Goal: Task Accomplishment & Management: Manage account settings

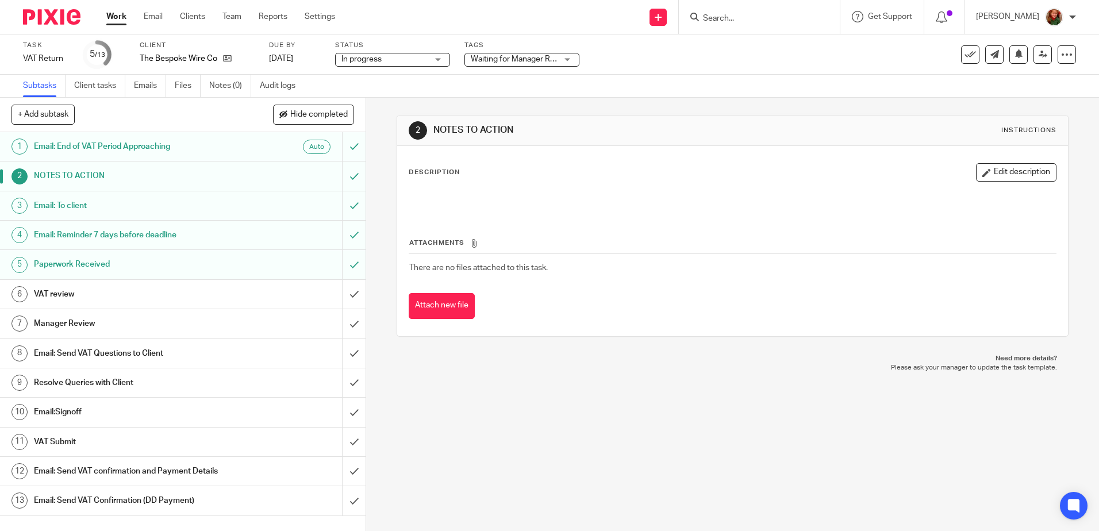
click at [110, 13] on link "Work" at bounding box center [116, 16] width 20 height 11
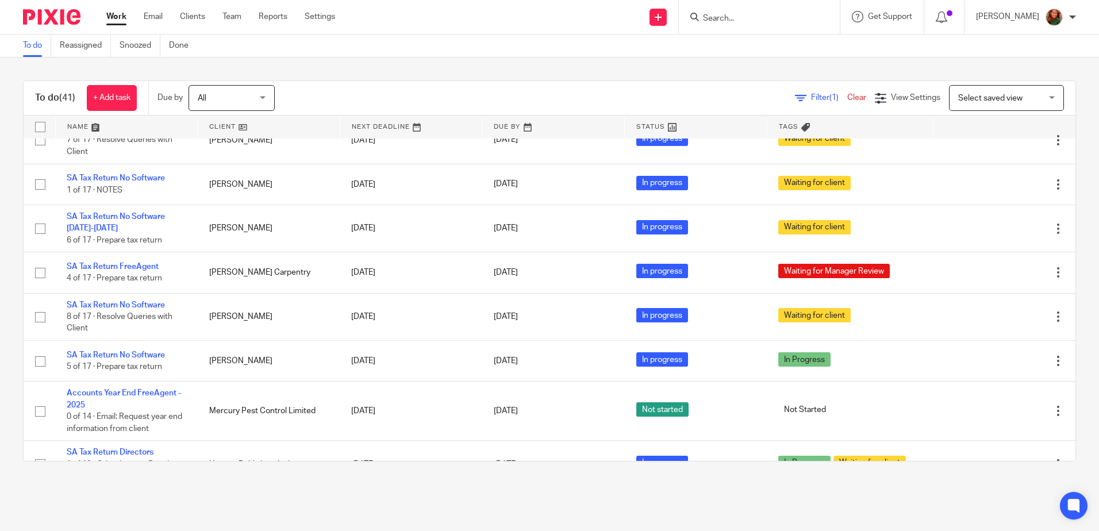
scroll to position [1264, 0]
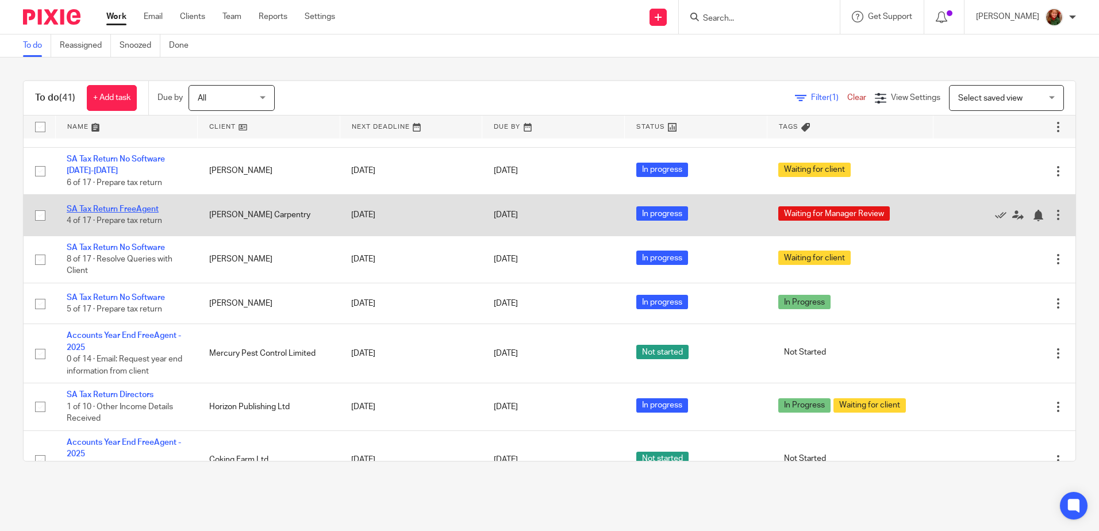
click at [109, 211] on link "SA Tax Return FreeAgent" at bounding box center [113, 209] width 92 height 8
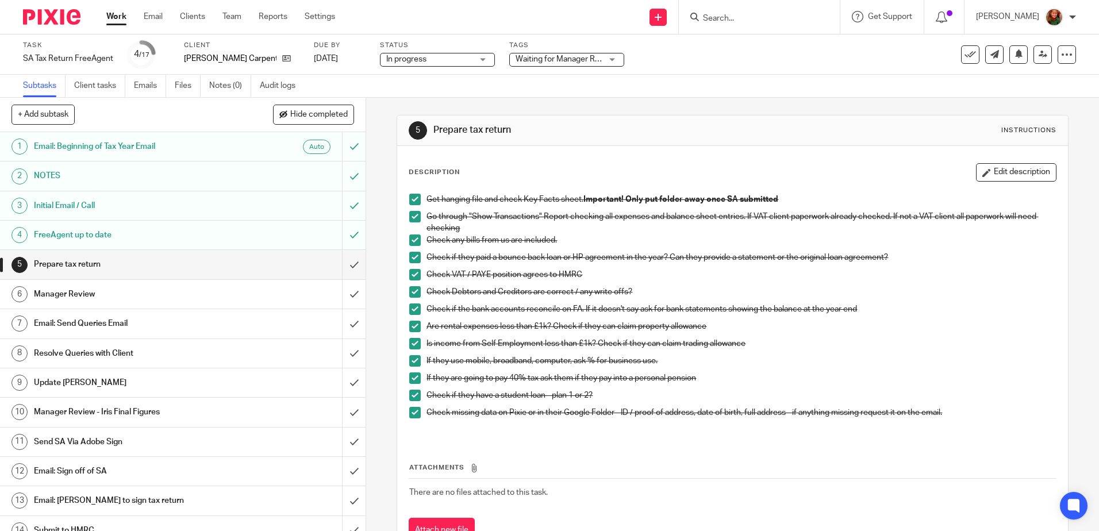
click at [122, 320] on h1 "Email: Send Queries Email" at bounding box center [133, 323] width 198 height 17
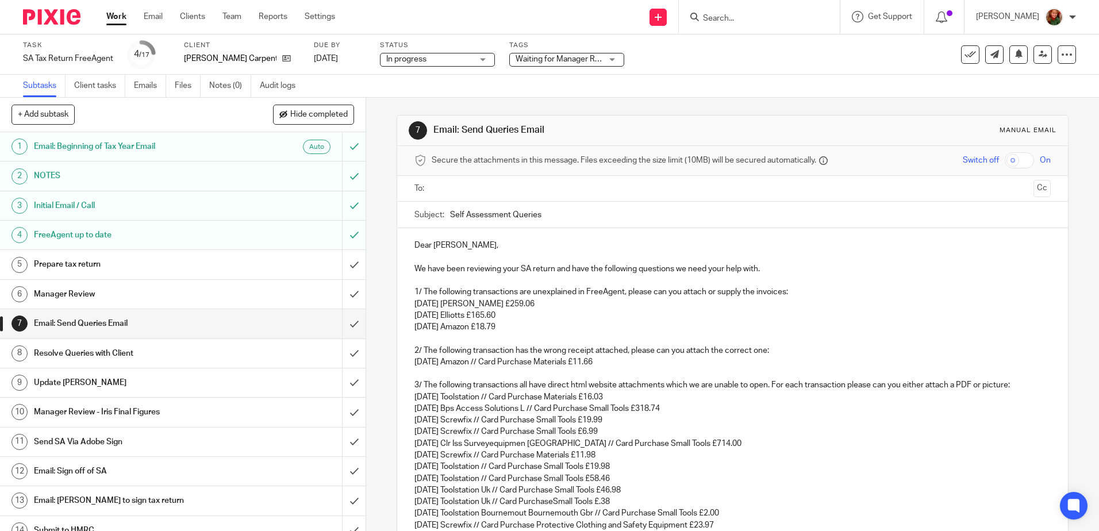
click at [772, 350] on p "2/ The following transaction has the wrong receipt attached, please can you att…" at bounding box center [732, 350] width 636 height 11
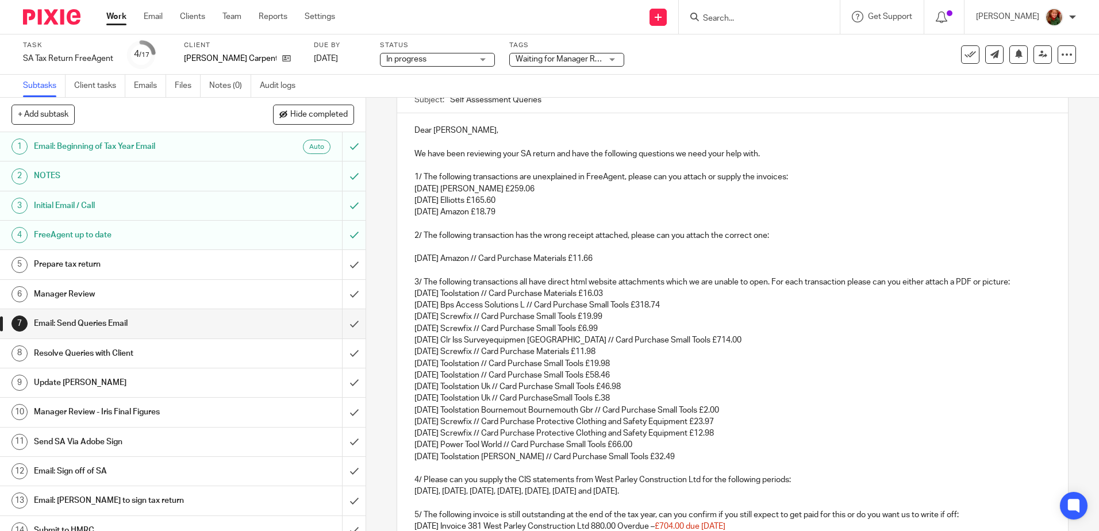
scroll to position [172, 0]
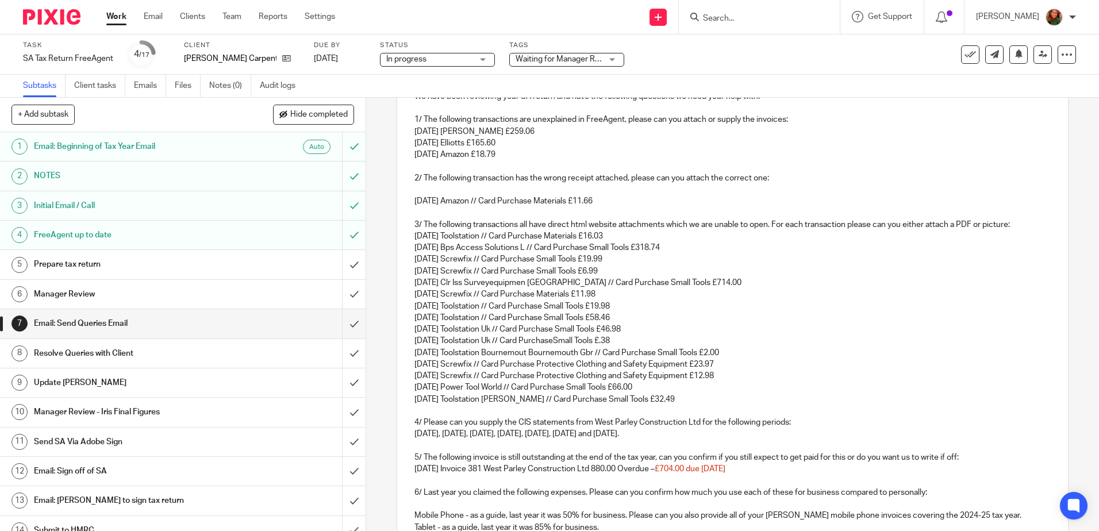
click at [1008, 225] on p "3/ The following transactions all have direct html website attachments which we…" at bounding box center [732, 224] width 636 height 11
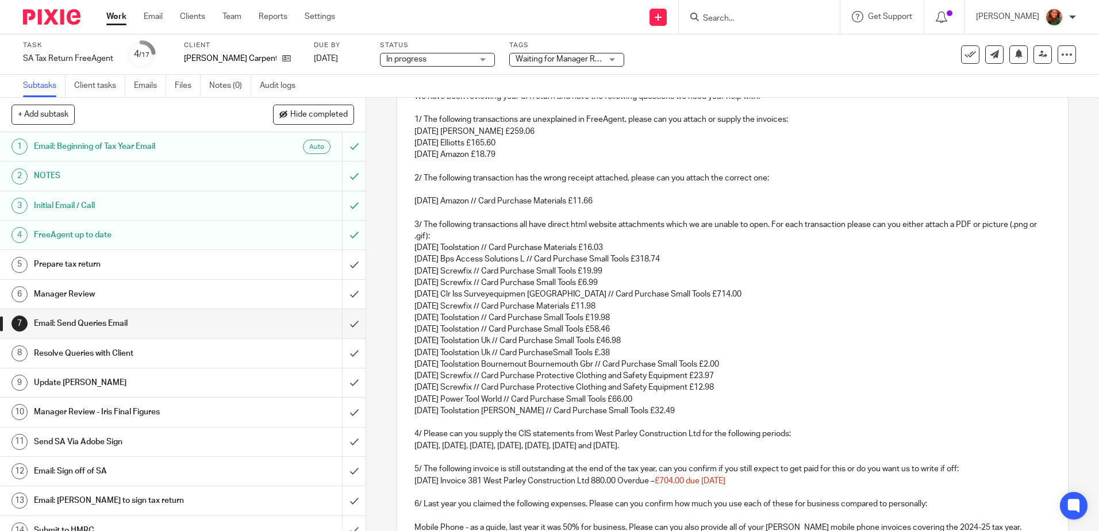
click at [432, 237] on p "3/ The following transactions all have direct html website attachments which we…" at bounding box center [732, 231] width 636 height 24
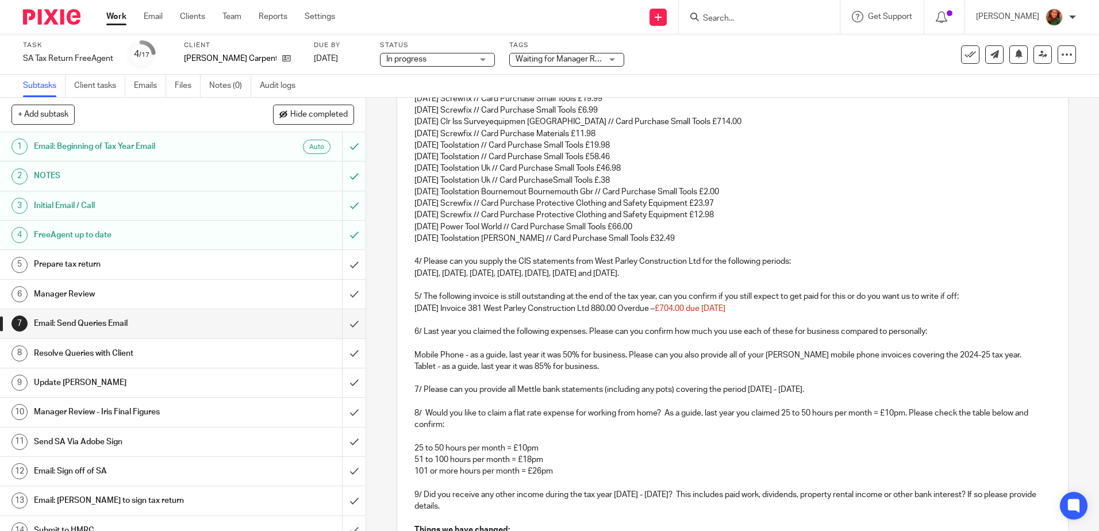
click at [414, 272] on p "5th Sept 24, 5th Oct 24, 5th Dec 24, 5th Jan 25, 5th Feb 25, 5th Mar 25 and 5th…" at bounding box center [732, 273] width 636 height 11
drag, startPoint x: 662, startPoint y: 309, endPoint x: 805, endPoint y: 310, distance: 143.1
click at [805, 310] on p "17 Jan 25 Invoice 381 West Parley Construction Ltd 880.00 Overdue – £704.00 due…" at bounding box center [732, 308] width 636 height 11
click at [990, 355] on p "Mobile Phone - as a guide, last year it was 50% for business. Please can you al…" at bounding box center [732, 354] width 636 height 11
drag, startPoint x: 768, startPoint y: 357, endPoint x: 800, endPoint y: 356, distance: 31.6
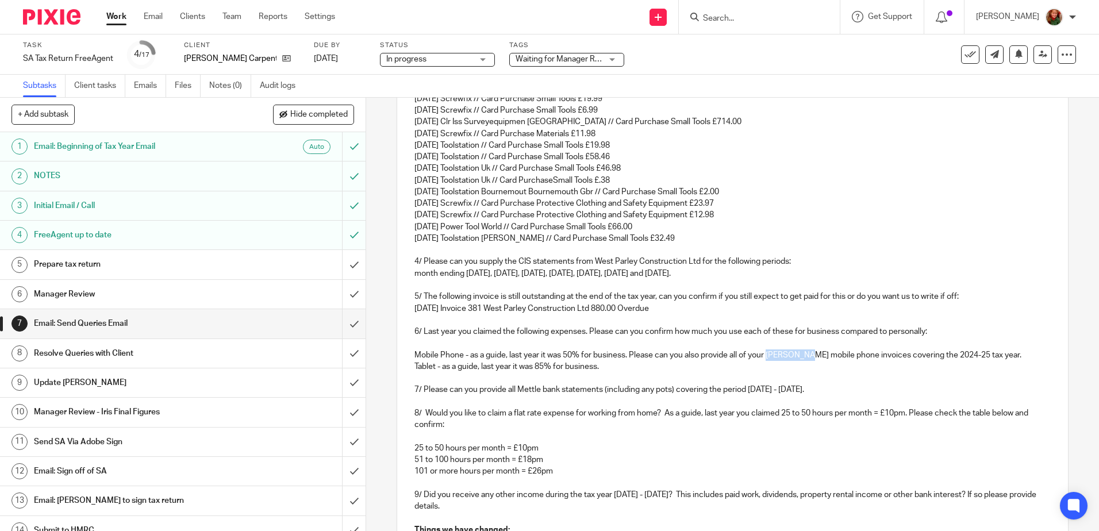
click at [800, 356] on p "Mobile Phone - as a guide, last year it was 50% for business. Please can you al…" at bounding box center [732, 354] width 636 height 11
click at [958, 356] on p "Mobile Phone - as a guide, last year it was 50% for business. Please can you al…" at bounding box center [732, 354] width 636 height 11
click at [510, 388] on p "7/ Please can you provide all Mettle bank statements (including any pots) cover…" at bounding box center [732, 389] width 636 height 11
click at [599, 387] on p "7/ Please can you provide a Mettle bank statements (including any pots) coverin…" at bounding box center [732, 389] width 636 height 11
drag, startPoint x: 864, startPoint y: 390, endPoint x: 747, endPoint y: 394, distance: 116.7
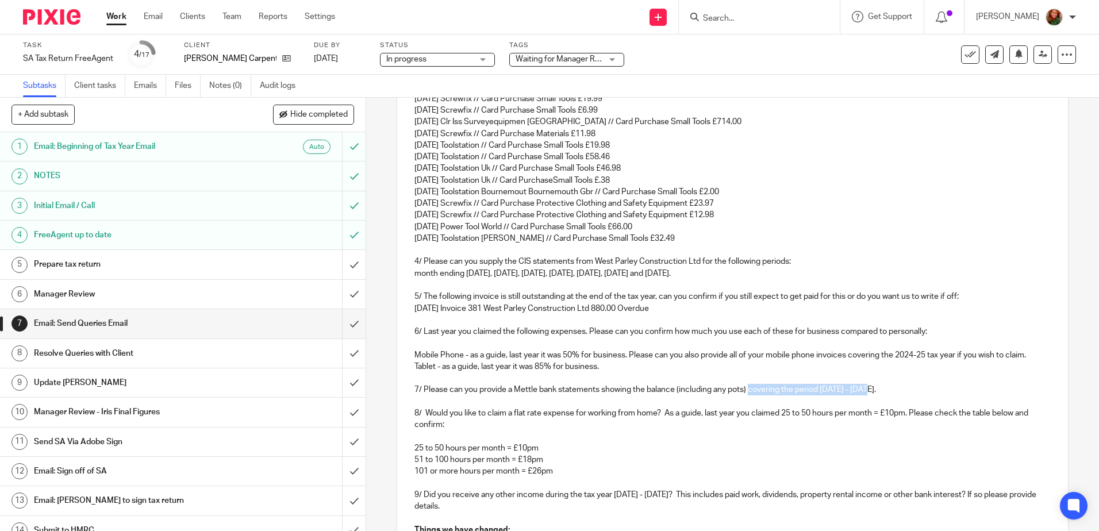
click at [747, 394] on p "7/ Please can you provide a Mettle bank statements showing the balance (includi…" at bounding box center [732, 389] width 636 height 11
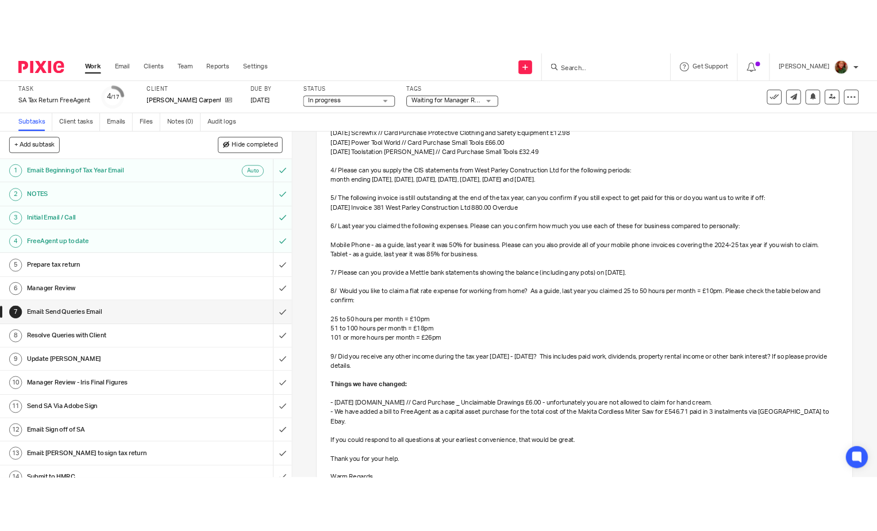
scroll to position [589, 0]
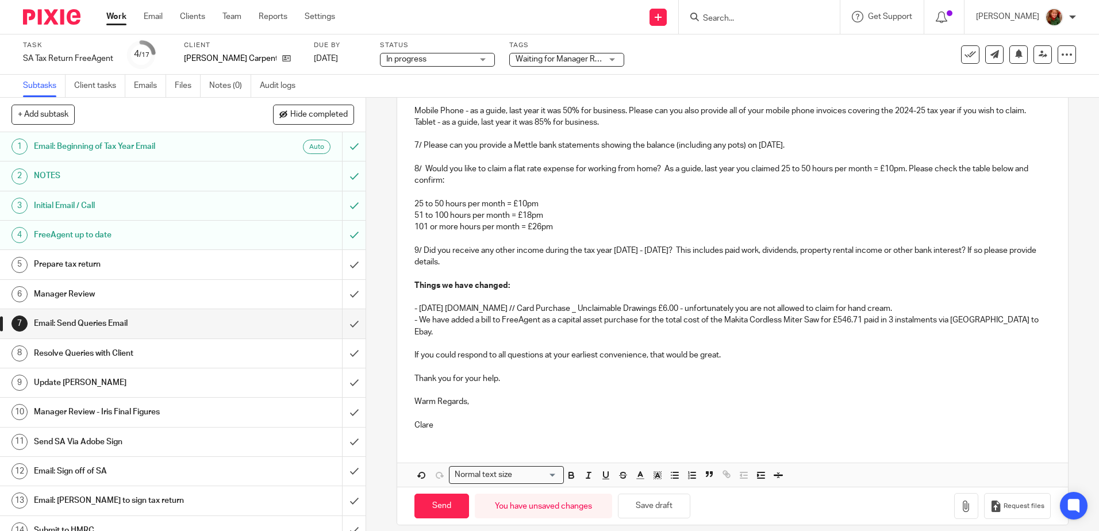
click at [1011, 315] on p "- We have added a bill to FreeAgent as a capital asset purchase for the total c…" at bounding box center [732, 326] width 636 height 24
click at [633, 509] on button "Save draft" at bounding box center [654, 506] width 72 height 25
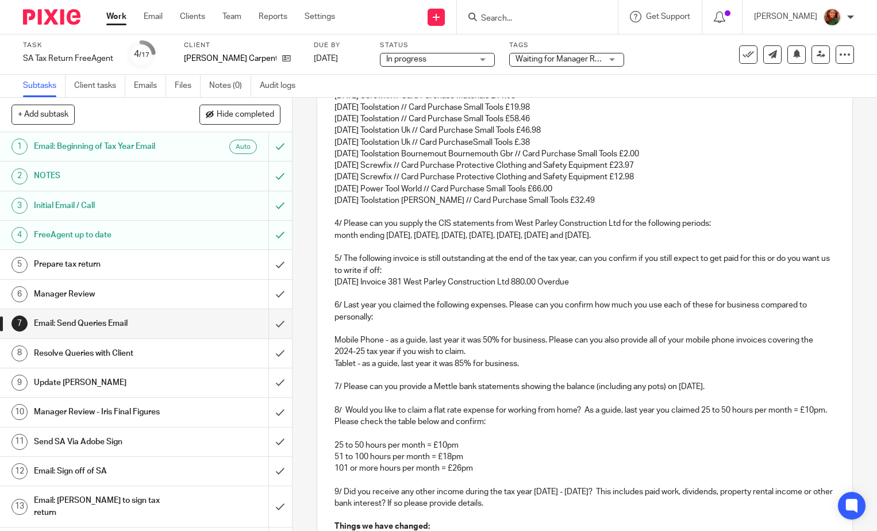
scroll to position [325, 0]
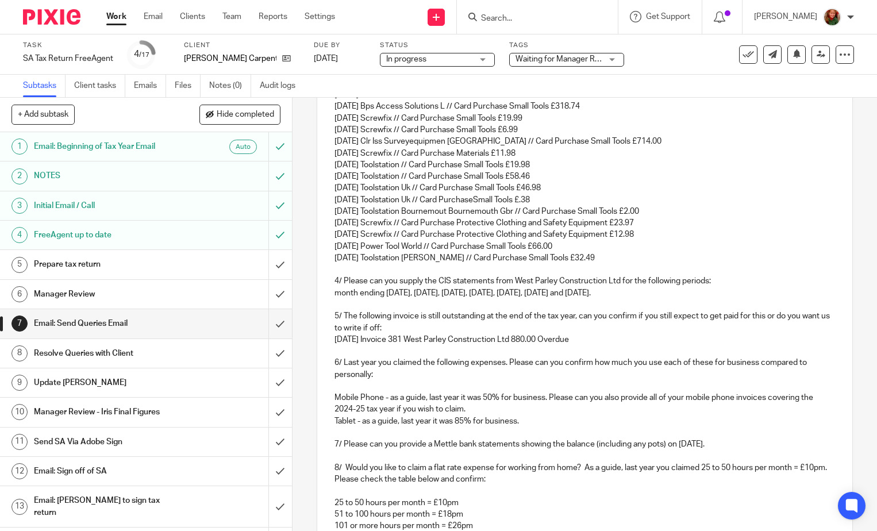
click at [336, 351] on p at bounding box center [584, 350] width 501 height 11
click at [341, 361] on p "6/ Last year you claimed the following expenses. Please can you confirm how muc…" at bounding box center [584, 369] width 501 height 24
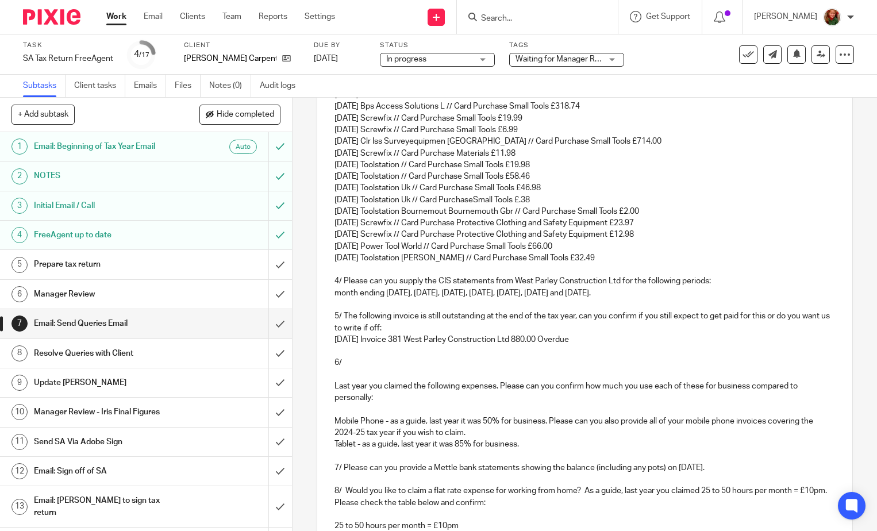
click at [354, 367] on p "6/" at bounding box center [584, 362] width 501 height 11
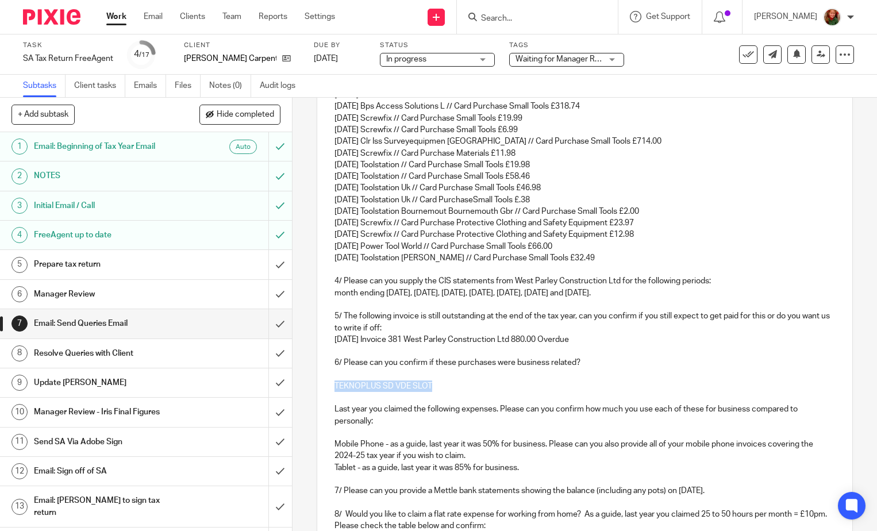
drag, startPoint x: 444, startPoint y: 382, endPoint x: 293, endPoint y: 385, distance: 151.7
click at [293, 385] on div "7 Email: Send Queries Email Manual email Secure the attachments in this message…" at bounding box center [585, 314] width 584 height 433
drag, startPoint x: 488, startPoint y: 385, endPoint x: 534, endPoint y: 385, distance: 46.0
click at [534, 385] on p "26 Apr 24 Amazon - Hot knife rope cutter (sAILING TOOL)" at bounding box center [584, 385] width 501 height 11
click at [536, 385] on p "26 Apr 24 Amazon - Hot knife rope cutter (sailing tool)" at bounding box center [584, 385] width 501 height 11
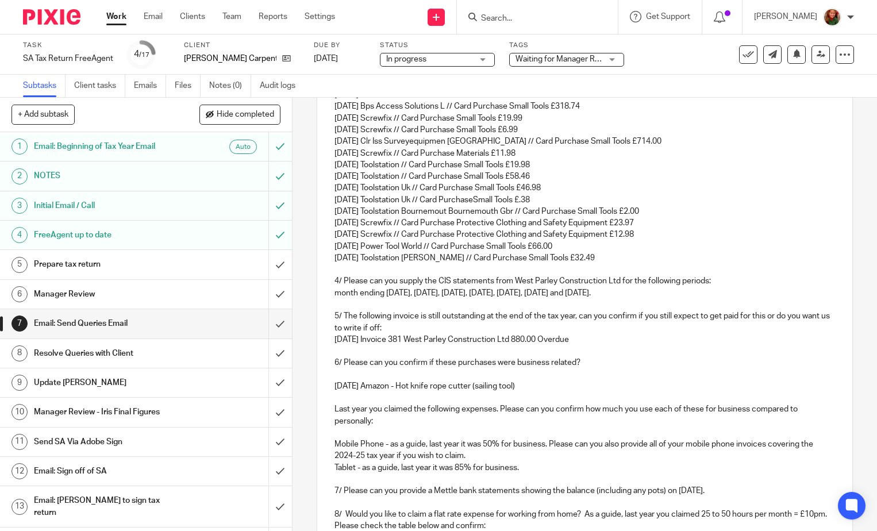
scroll to position [670, 0]
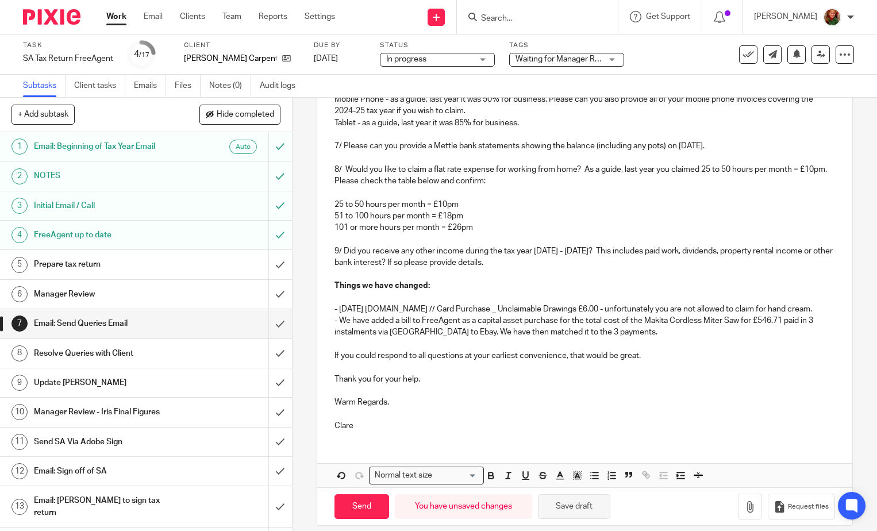
click at [552, 515] on button "Save draft" at bounding box center [574, 506] width 72 height 25
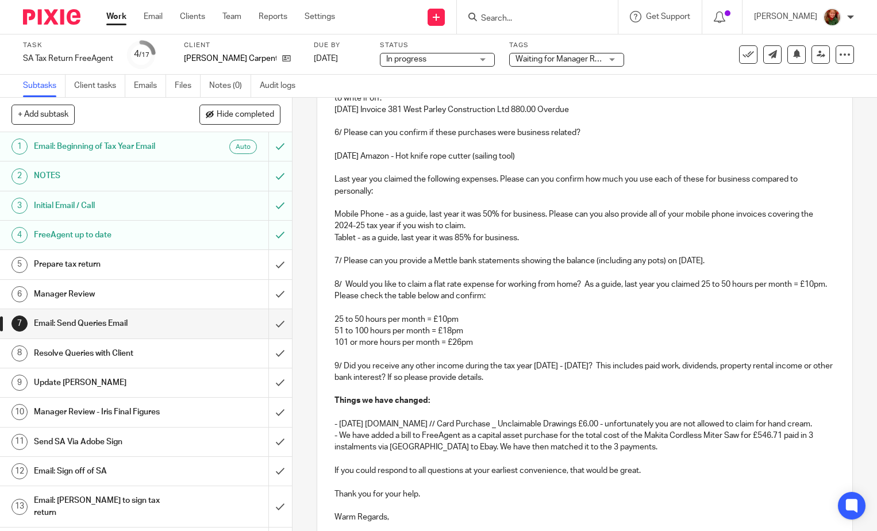
click at [334, 164] on p at bounding box center [584, 167] width 501 height 11
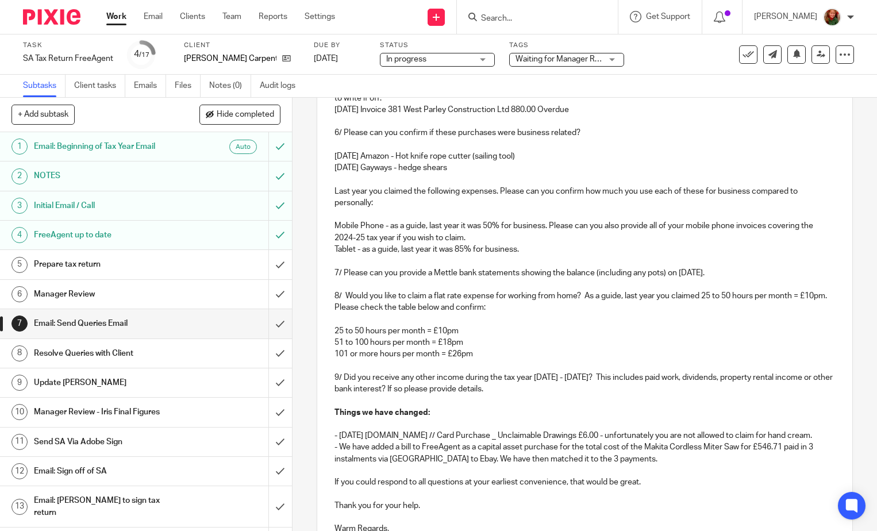
scroll to position [694, 0]
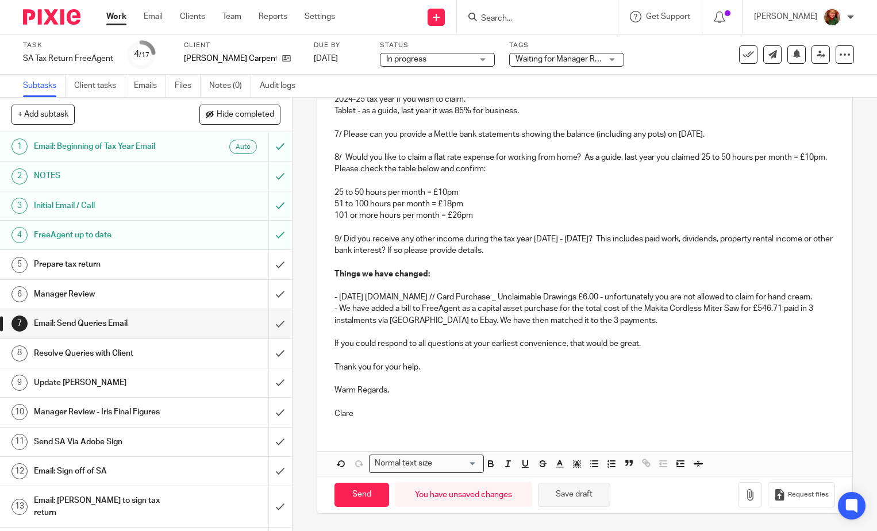
click at [561, 498] on button "Save draft" at bounding box center [574, 495] width 72 height 25
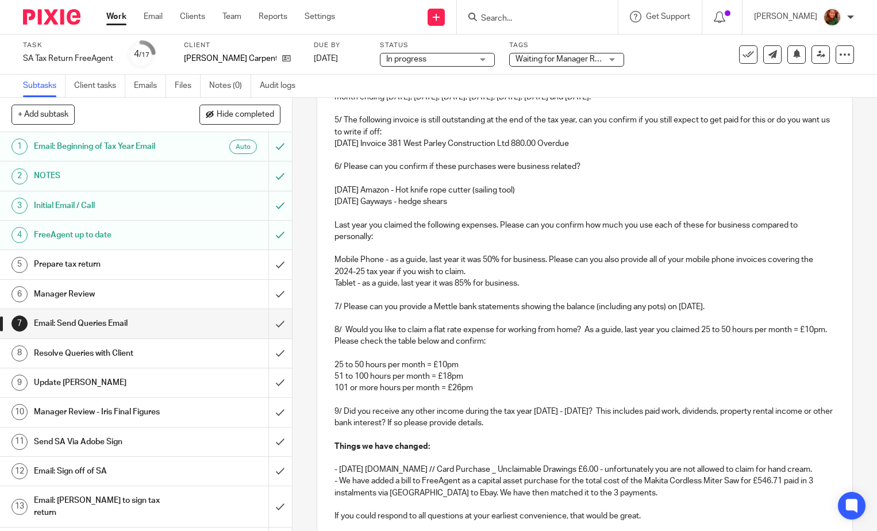
scroll to position [464, 0]
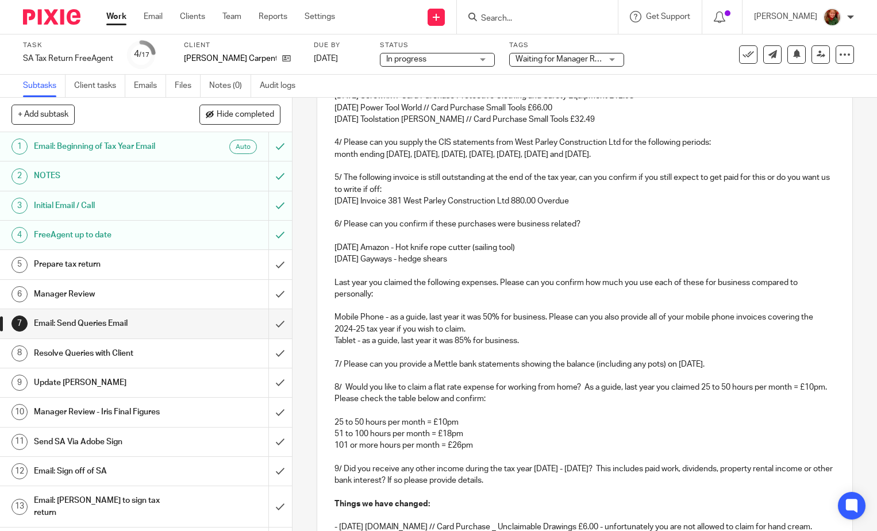
click at [334, 268] on p at bounding box center [584, 270] width 501 height 11
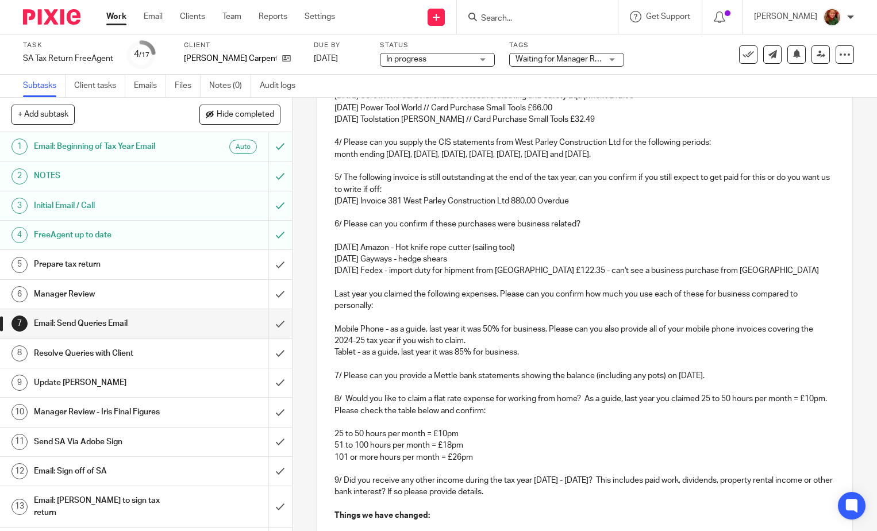
click at [334, 294] on p "Last year you claimed the following expenses. Please can you confirm how much y…" at bounding box center [584, 300] width 501 height 24
click at [334, 376] on p "7/ Please can you provide a Mettle bank statements showing the balance (includi…" at bounding box center [584, 375] width 501 height 11
click at [330, 401] on div "Dear Andrew, We have been reviewing your SA return and have the following quest…" at bounding box center [584, 216] width 535 height 905
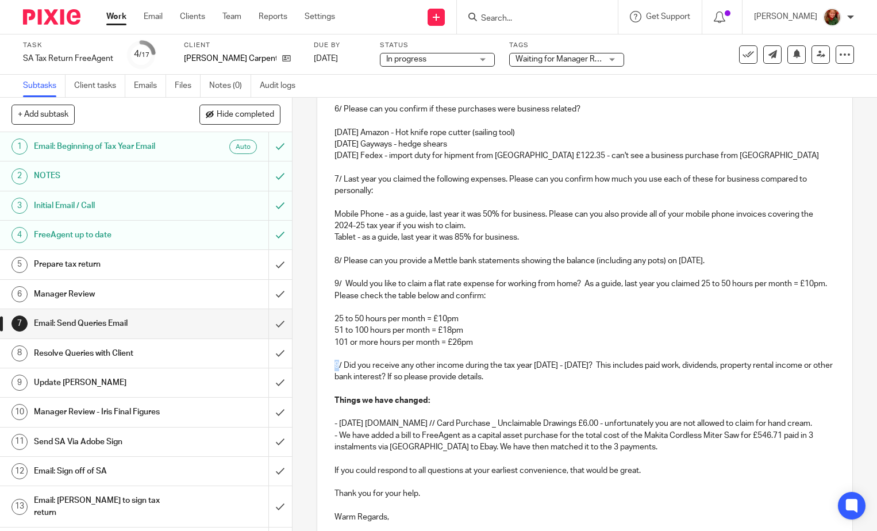
click at [334, 366] on p "9/ Did you receive any other income during the tax year 6th April 2024 - 5th Ap…" at bounding box center [584, 372] width 501 height 24
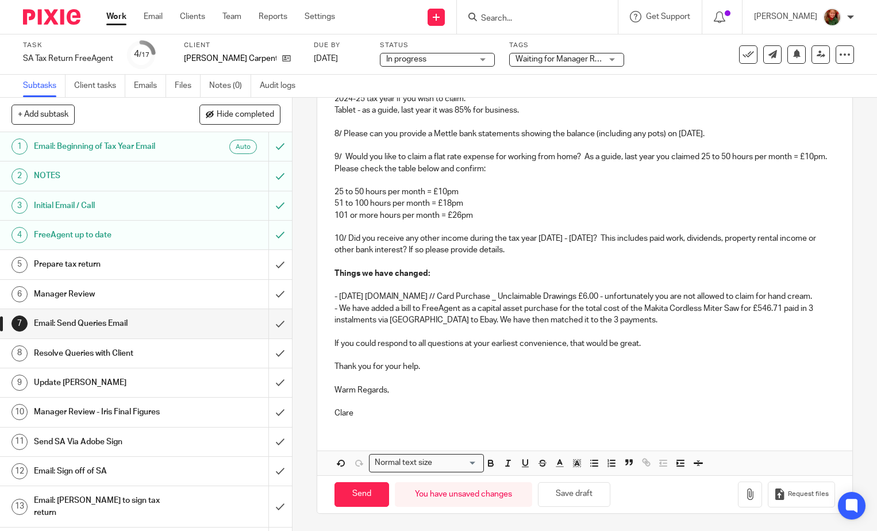
click at [816, 297] on p "- 23 Nov 24 Amazon.Uk.Co // Card Purchase _ Unclaimable Drawings £6.00 - unfort…" at bounding box center [584, 296] width 501 height 11
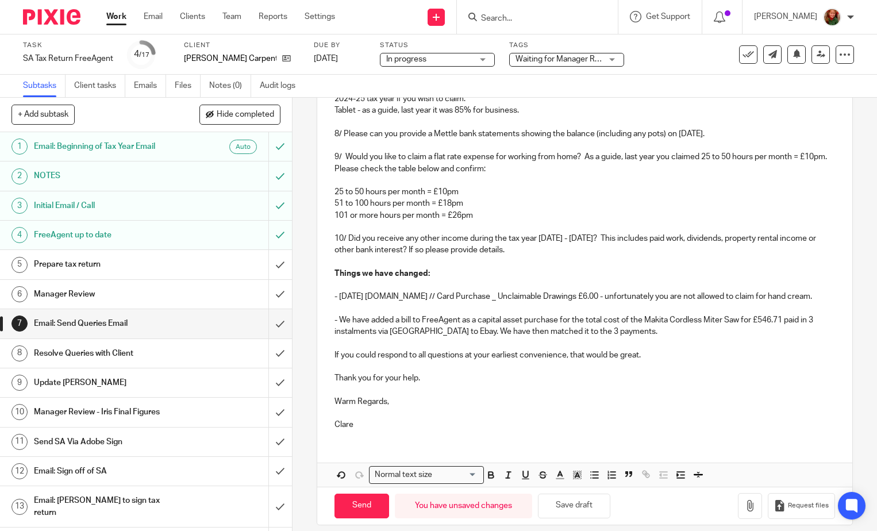
click at [602, 333] on p "- We have added a bill to FreeAgent as a capital asset purchase for the total c…" at bounding box center [584, 326] width 501 height 24
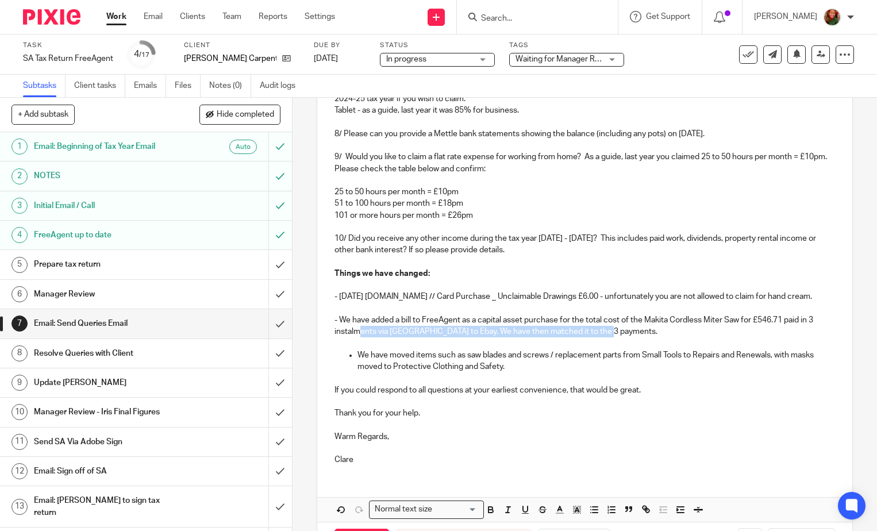
drag, startPoint x: 614, startPoint y: 336, endPoint x: 355, endPoint y: 332, distance: 259.8
click at [355, 332] on p "- We have added a bill to FreeAgent as a capital asset purchase for the total c…" at bounding box center [584, 326] width 501 height 24
click at [337, 321] on p "- We have added a bill to FreeAgent as a capital asset purchase for the total c…" at bounding box center [584, 326] width 501 height 24
click at [355, 343] on p at bounding box center [584, 343] width 501 height 11
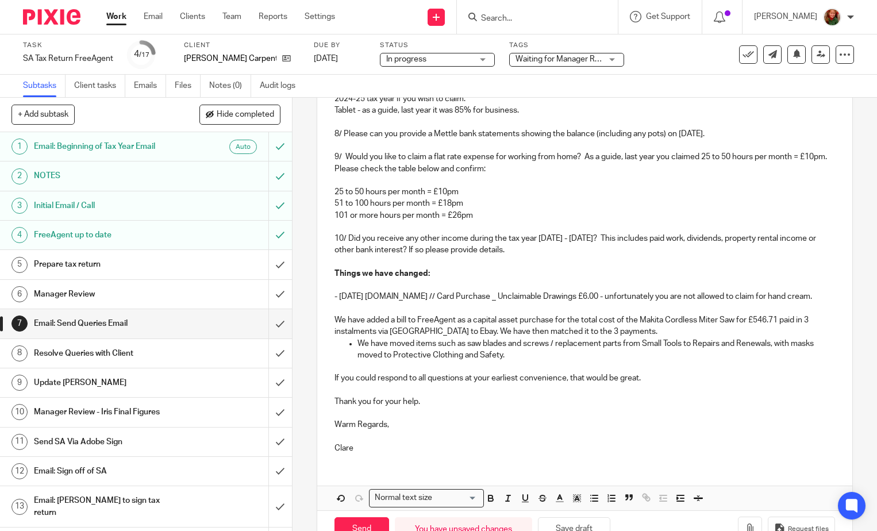
click at [337, 297] on p "- 23 Nov 24 Amazon.Uk.Co // Card Purchase _ Unclaimable Drawings £6.00 - unfort…" at bounding box center [584, 296] width 501 height 11
click at [349, 306] on p at bounding box center [584, 308] width 501 height 11
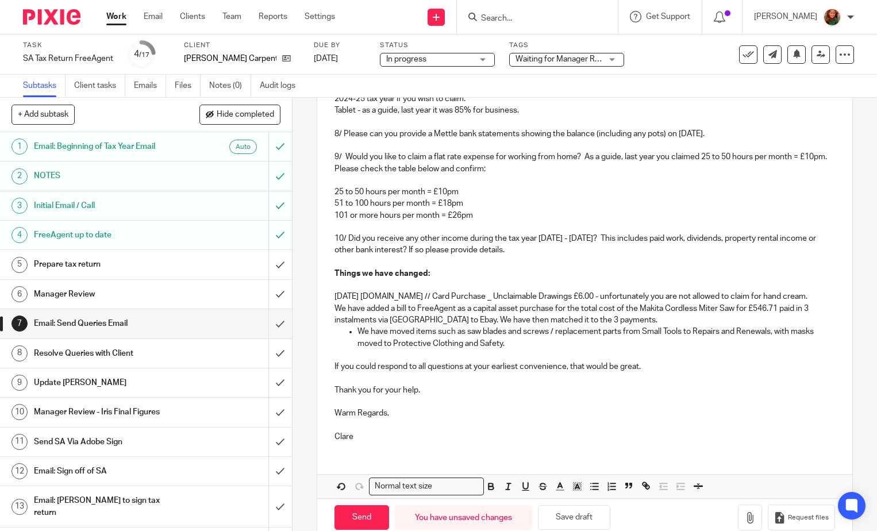
drag, startPoint x: 330, startPoint y: 294, endPoint x: 532, endPoint y: 338, distance: 205.8
click at [593, 488] on icon "button" at bounding box center [594, 486] width 10 height 10
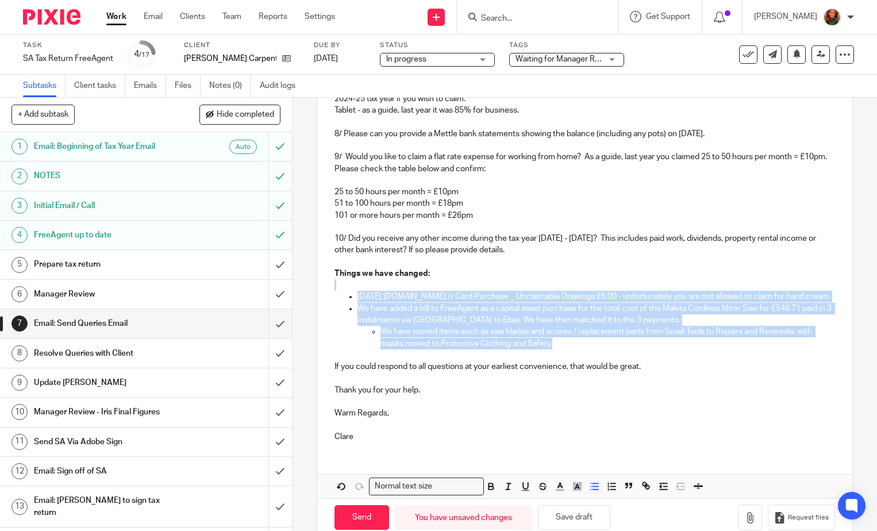
click at [380, 343] on p "We have moved items such as saw blades and screws / replacement parts from Smal…" at bounding box center [607, 338] width 455 height 24
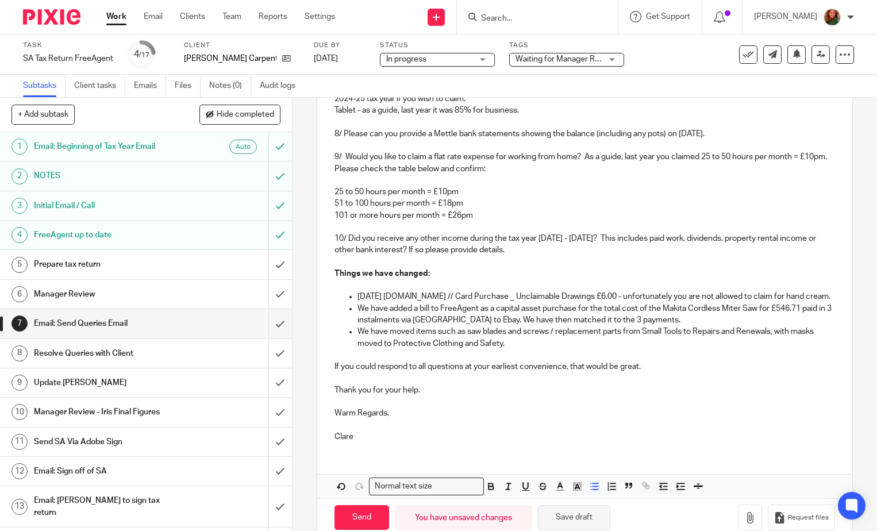
click at [576, 526] on button "Save draft" at bounding box center [574, 517] width 72 height 25
click at [236, 18] on link "Team" at bounding box center [231, 16] width 19 height 11
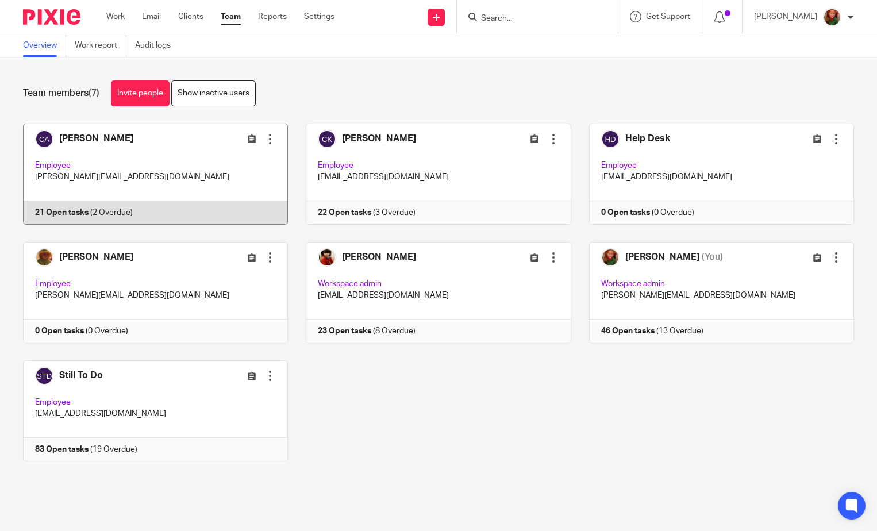
click at [99, 163] on link at bounding box center [146, 174] width 283 height 101
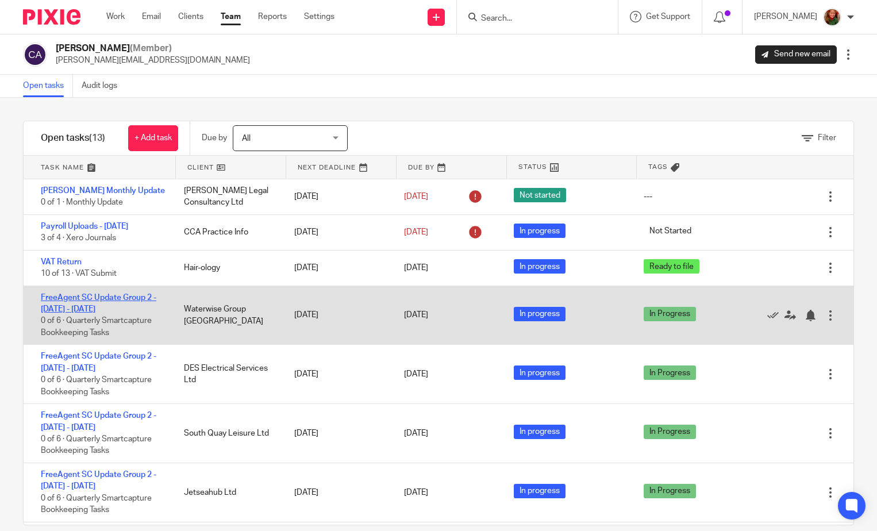
click at [95, 297] on link "FreeAgent SC Update Group 2 - July - September, 2025" at bounding box center [99, 304] width 116 height 20
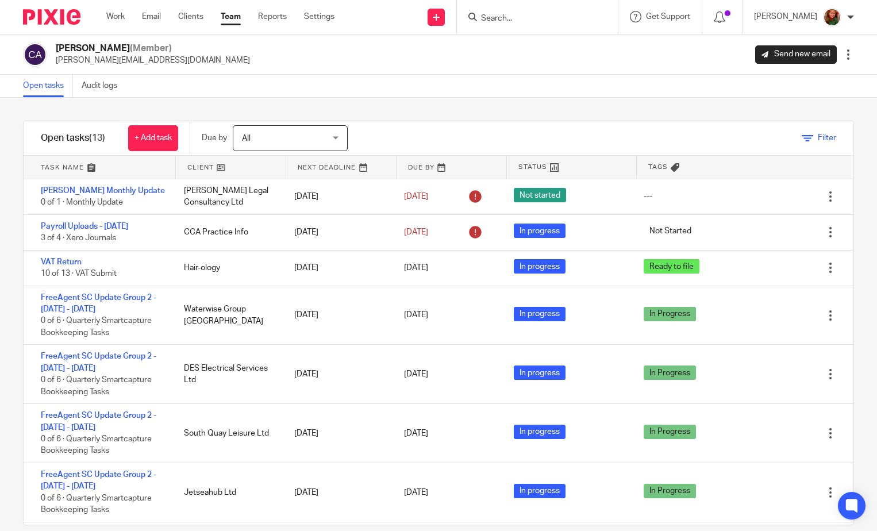
click at [802, 138] on icon at bounding box center [807, 138] width 11 height 11
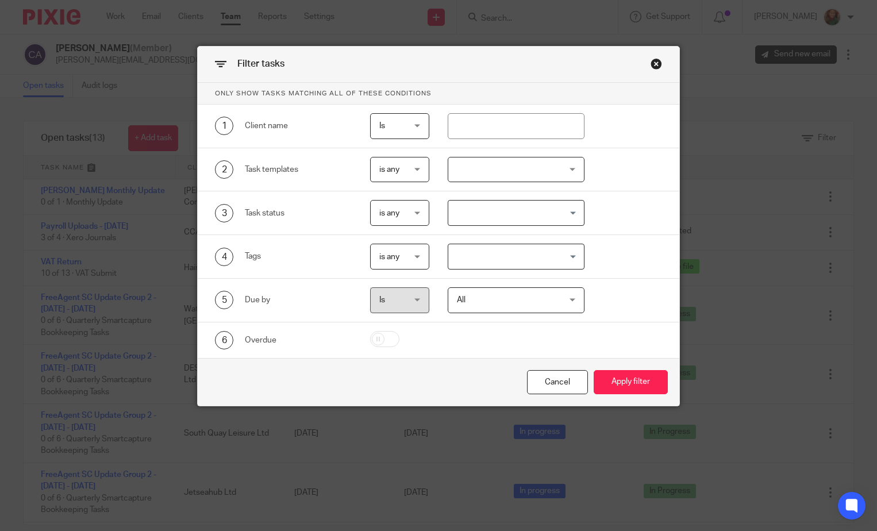
click at [641, 63] on div "Filter tasks" at bounding box center [438, 65] width 481 height 36
click at [651, 63] on div "Close this dialog window" at bounding box center [656, 63] width 11 height 11
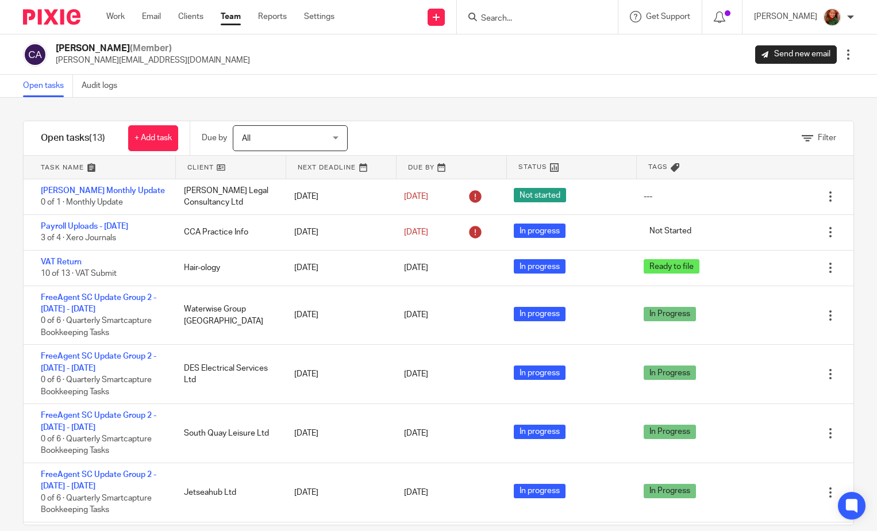
click at [57, 168] on link at bounding box center [100, 167] width 152 height 23
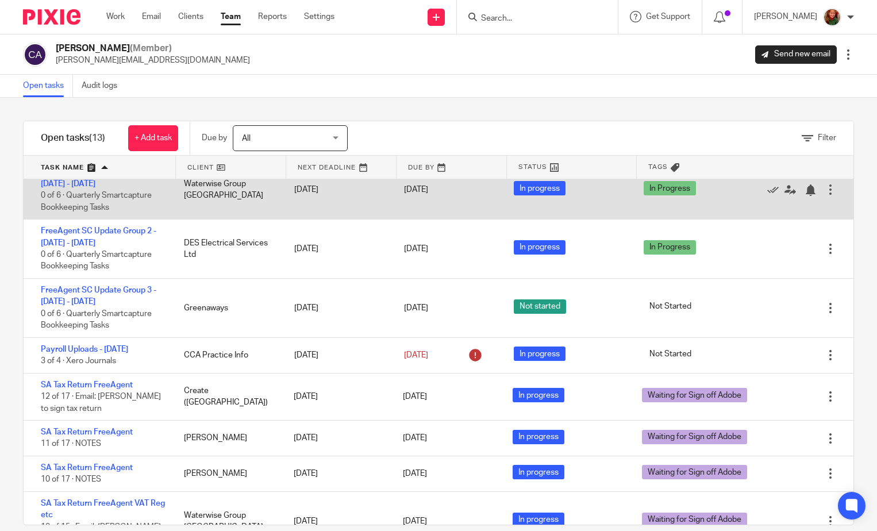
scroll to position [281, 0]
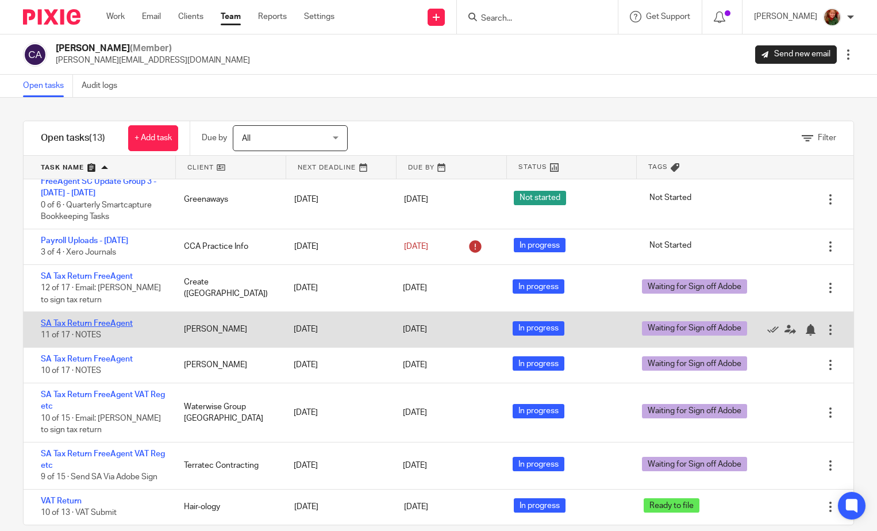
click at [99, 322] on link "SA Tax Return FreeAgent" at bounding box center [87, 324] width 92 height 8
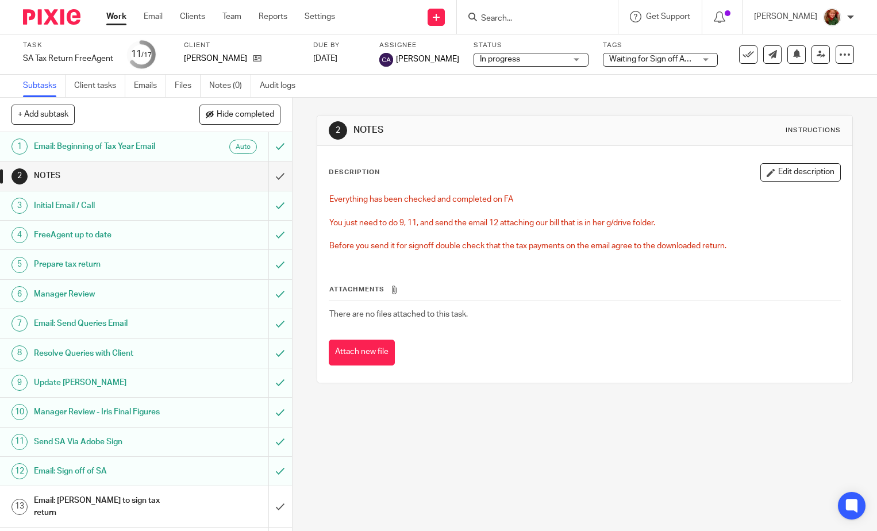
scroll to position [114, 0]
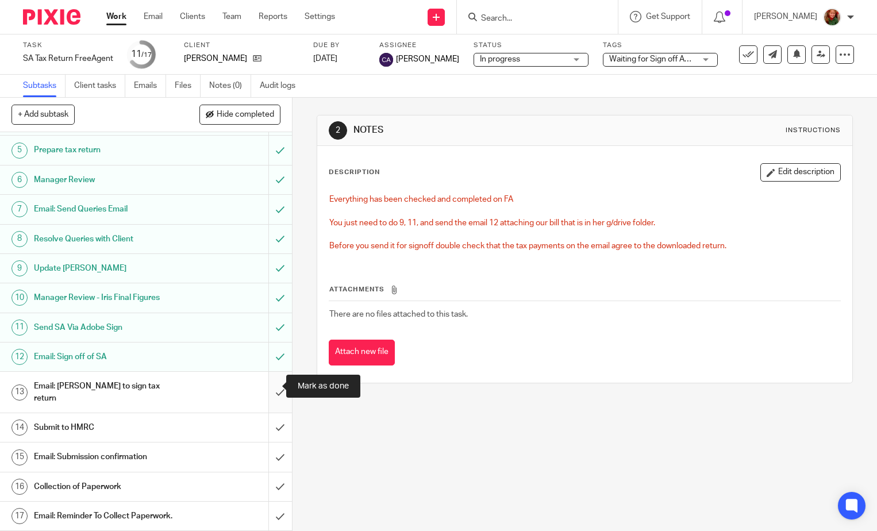
click at [275, 383] on input "submit" at bounding box center [146, 392] width 292 height 41
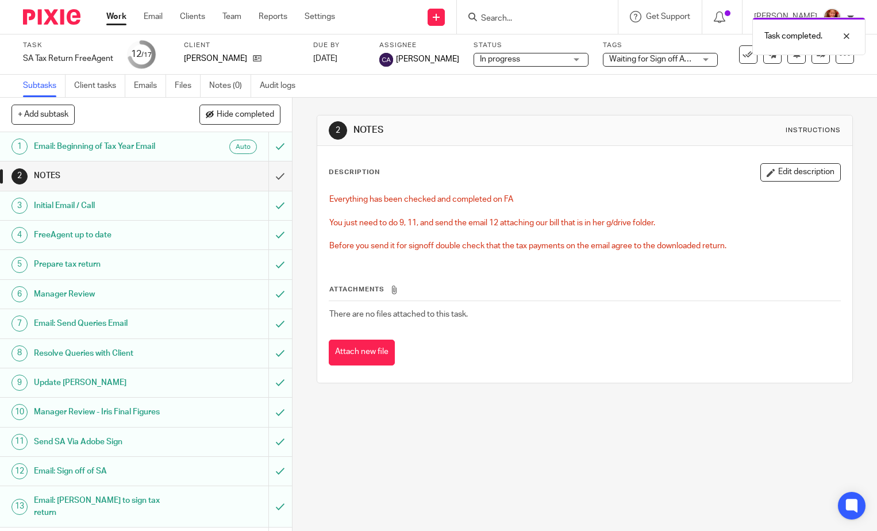
scroll to position [114, 0]
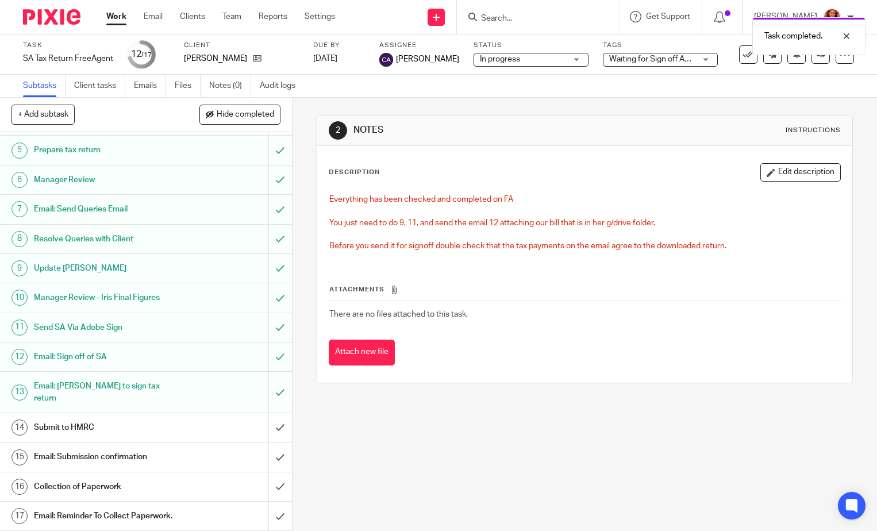
click at [84, 423] on h1 "Submit to HMRC" at bounding box center [108, 427] width 149 height 17
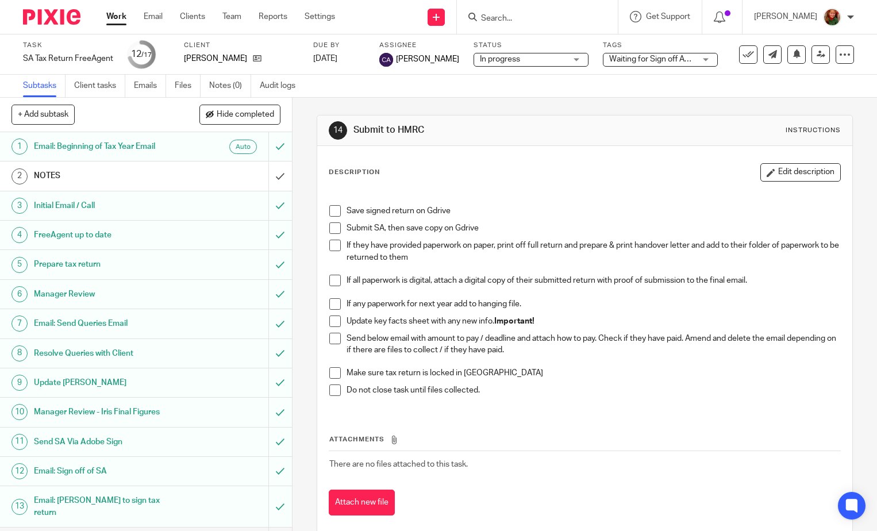
click at [334, 210] on span at bounding box center [334, 210] width 11 height 11
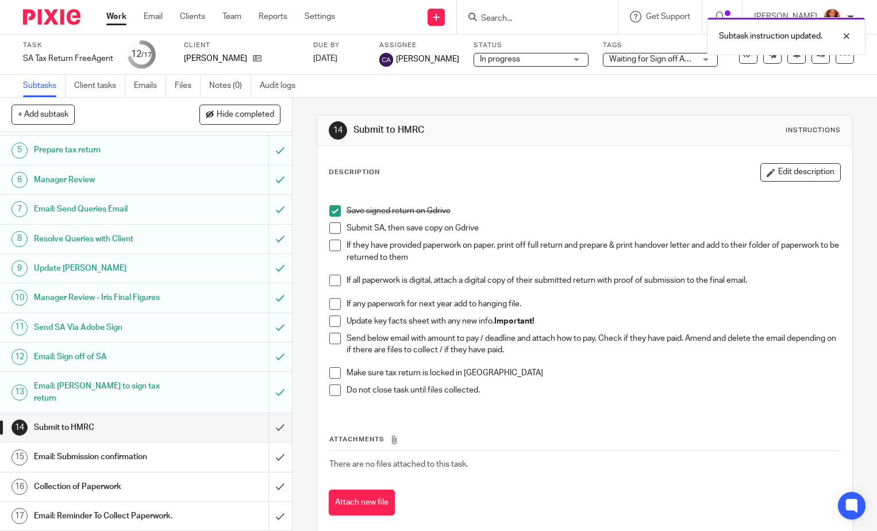
click at [693, 67] on div "Tags Waiting for Sign off Adobe Not Started Records Requested Records Received …" at bounding box center [660, 55] width 115 height 28
click at [691, 59] on div "Waiting for Sign off Adobe" at bounding box center [660, 60] width 115 height 14
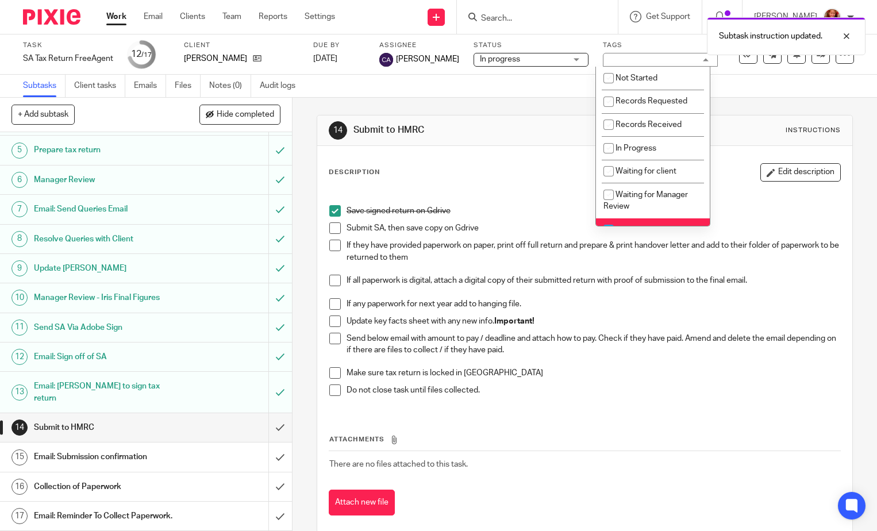
scroll to position [115, 0]
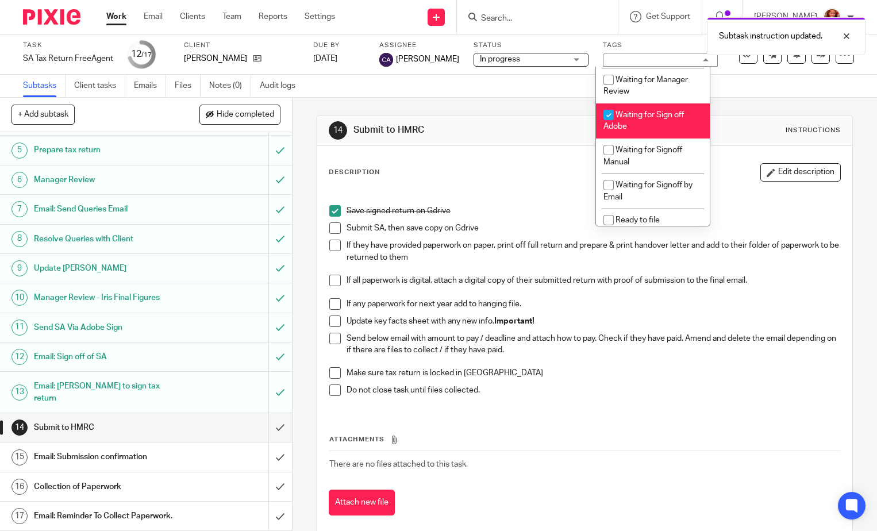
click at [646, 124] on li "Waiting for Sign off Adobe" at bounding box center [653, 120] width 114 height 35
checkbox input "false"
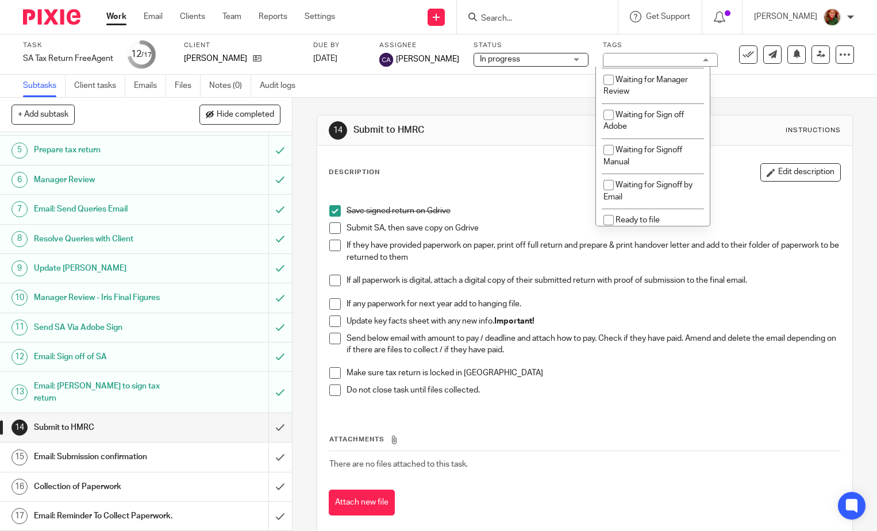
scroll to position [172, 0]
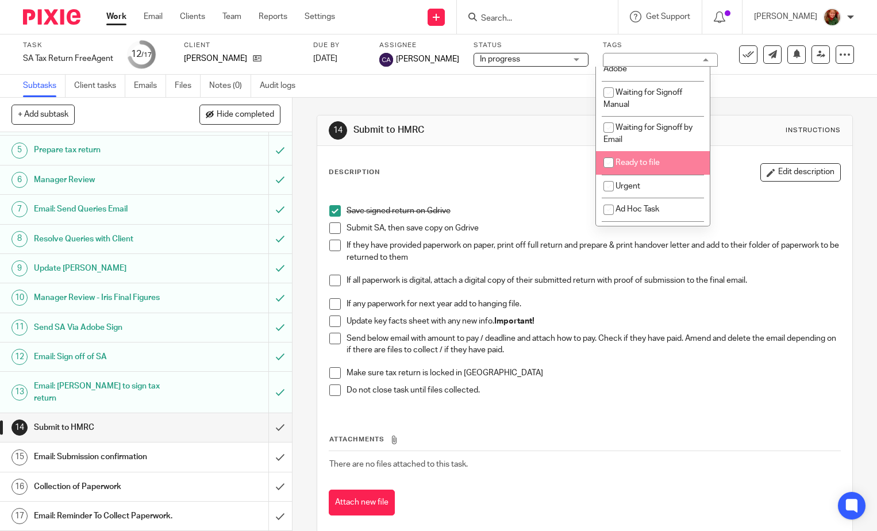
click at [651, 164] on span "Ready to file" at bounding box center [637, 163] width 44 height 8
checkbox input "true"
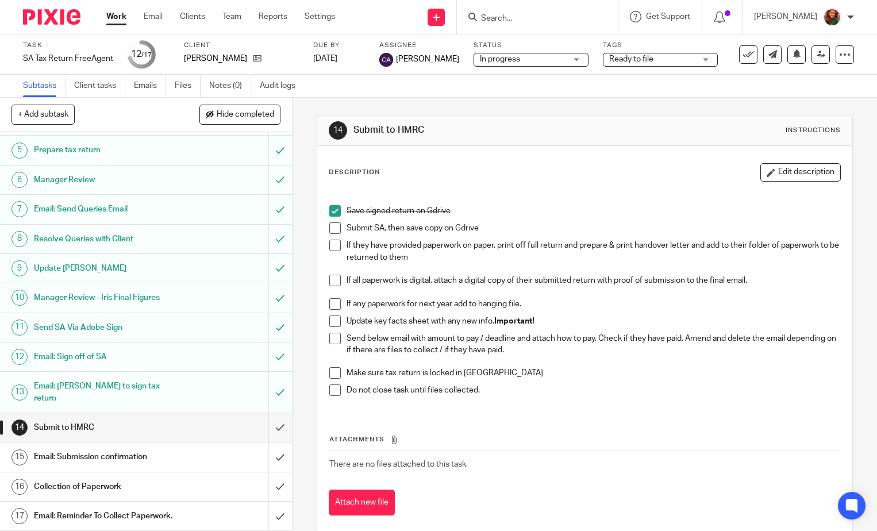
click at [517, 155] on div "Description Edit description Save signed return on Gdrive Submit SA, then save …" at bounding box center [584, 339] width 535 height 387
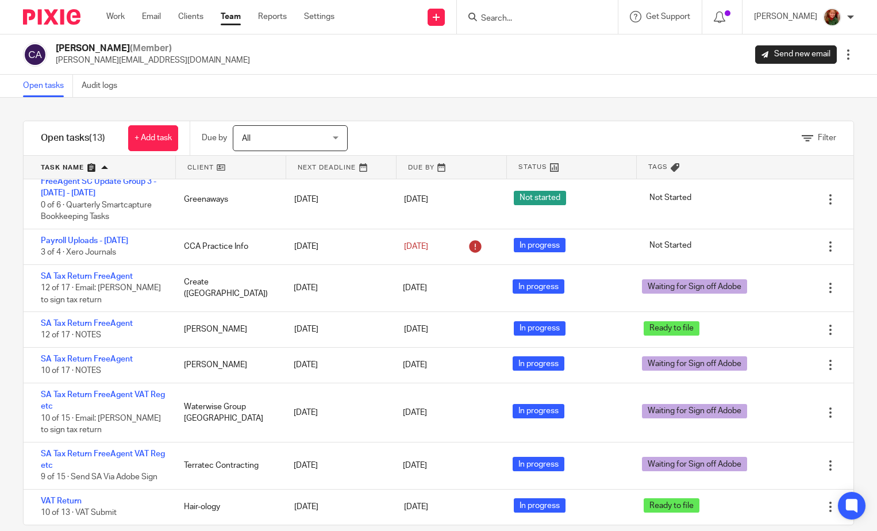
scroll to position [17, 0]
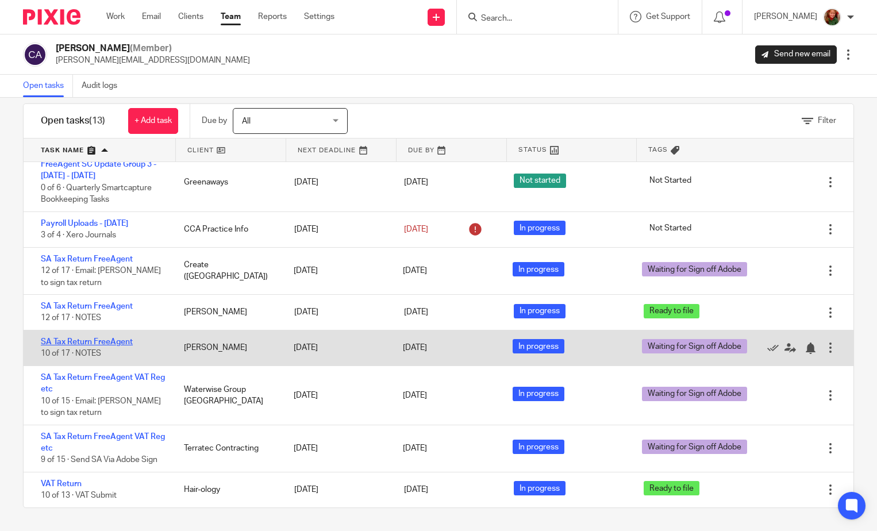
click at [76, 344] on link "SA Tax Return FreeAgent" at bounding box center [87, 342] width 92 height 8
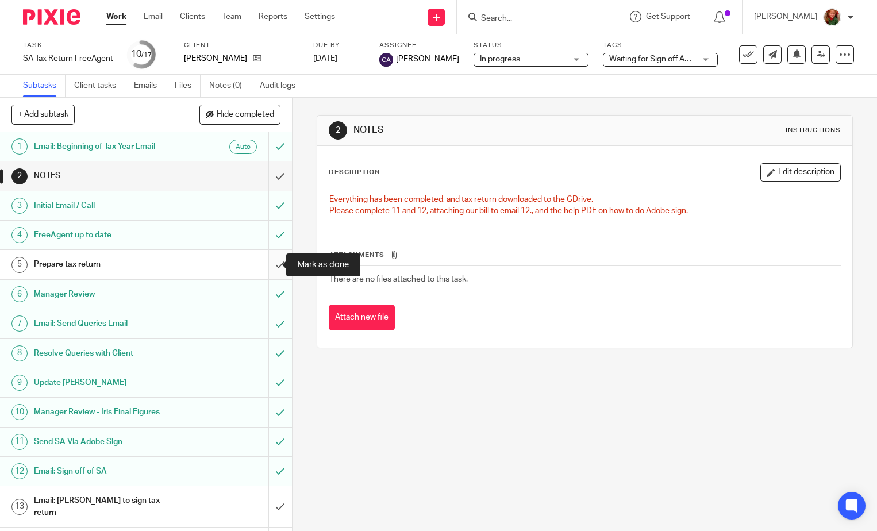
click at [266, 264] on input "submit" at bounding box center [146, 264] width 292 height 29
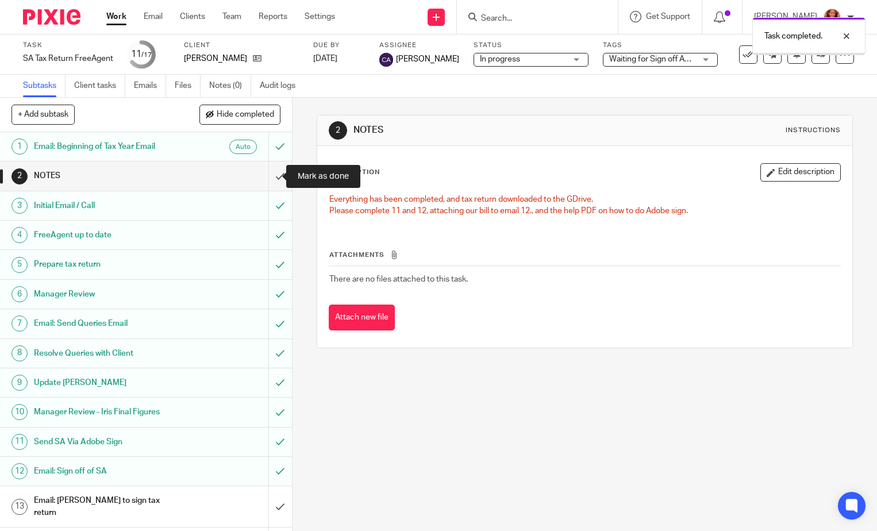
click at [268, 172] on input "submit" at bounding box center [146, 175] width 292 height 29
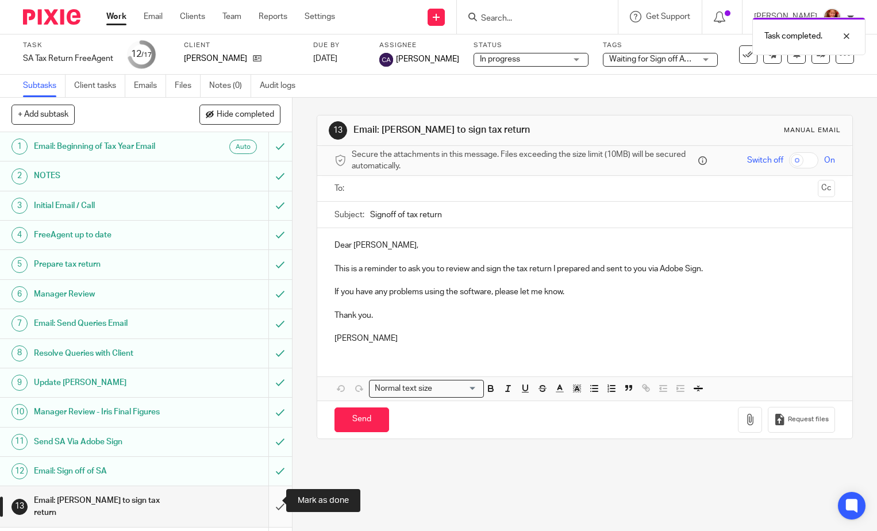
click at [276, 503] on input "submit" at bounding box center [146, 506] width 292 height 41
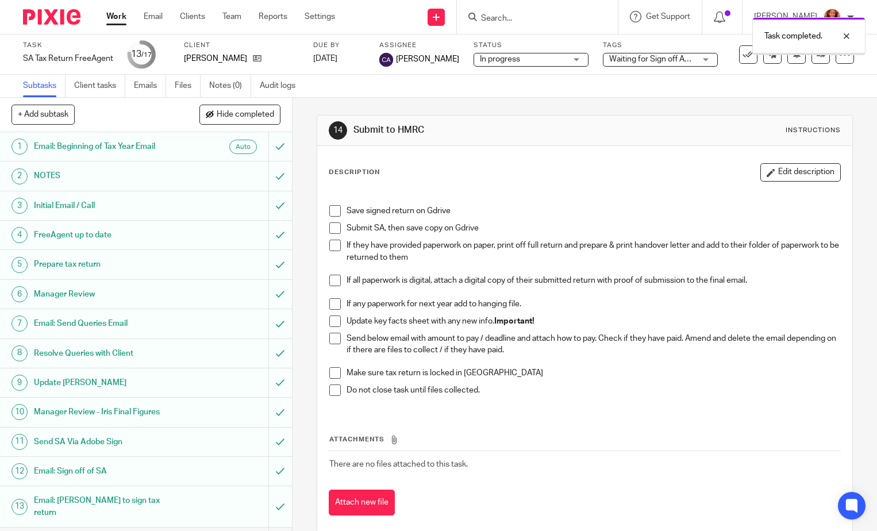
scroll to position [114, 0]
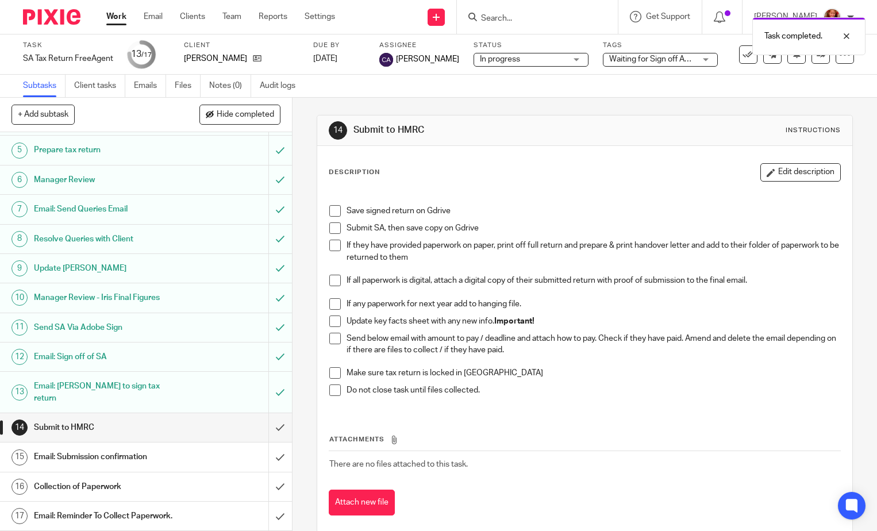
click at [332, 211] on span at bounding box center [334, 210] width 11 height 11
click at [664, 56] on div "Task completed. Subtask instruction updated." at bounding box center [651, 54] width 427 height 87
click at [680, 63] on div "Task completed. Subtask instruction updated." at bounding box center [651, 54] width 427 height 87
click at [698, 59] on div "Waiting for Sign off Adobe" at bounding box center [660, 60] width 115 height 14
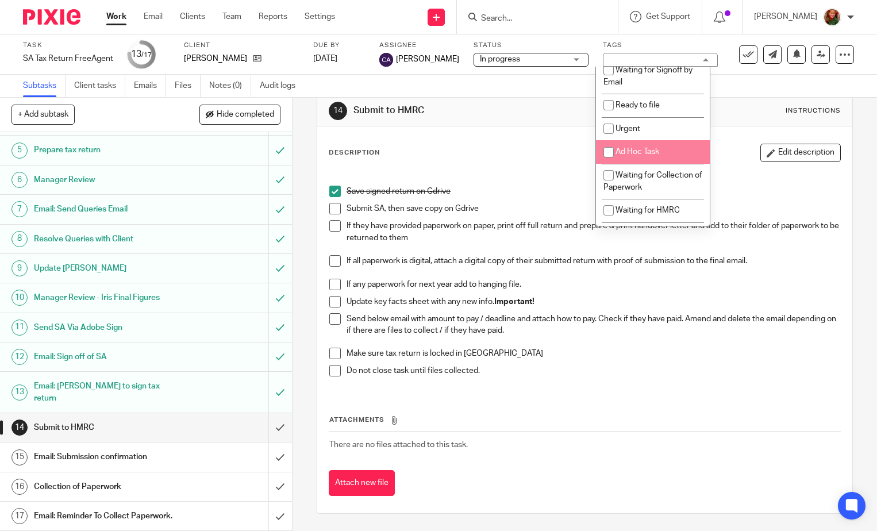
scroll to position [172, 0]
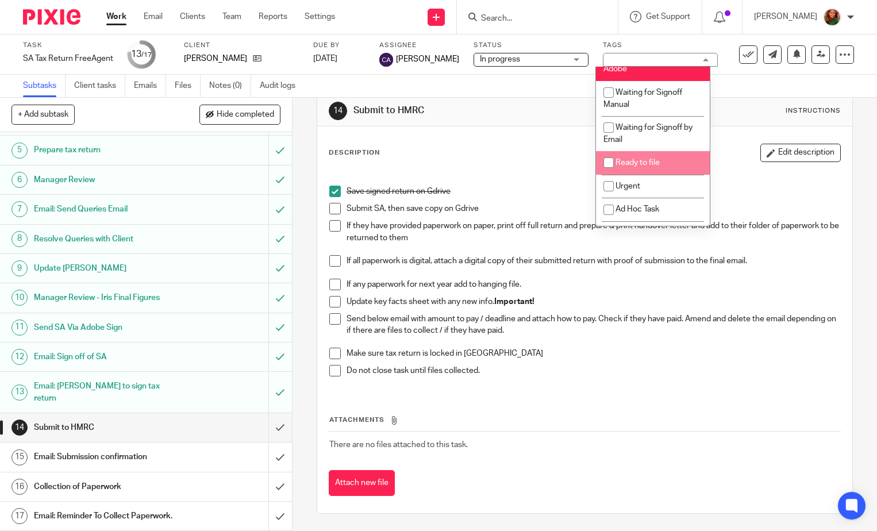
click at [645, 167] on li "Ready to file" at bounding box center [653, 163] width 114 height 24
checkbox input "true"
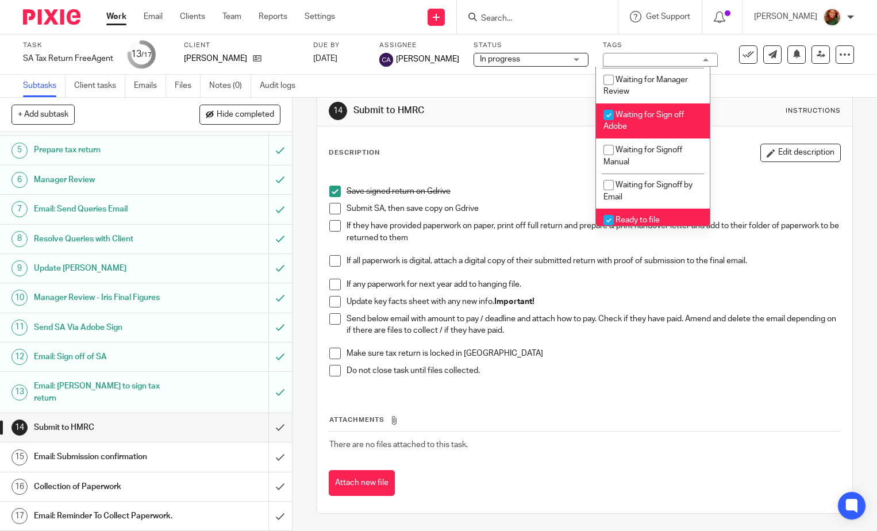
click at [628, 124] on li "Waiting for Sign off Adobe" at bounding box center [653, 120] width 114 height 35
checkbox input "false"
click at [544, 108] on h1 "Submit to HMRC" at bounding box center [481, 111] width 256 height 12
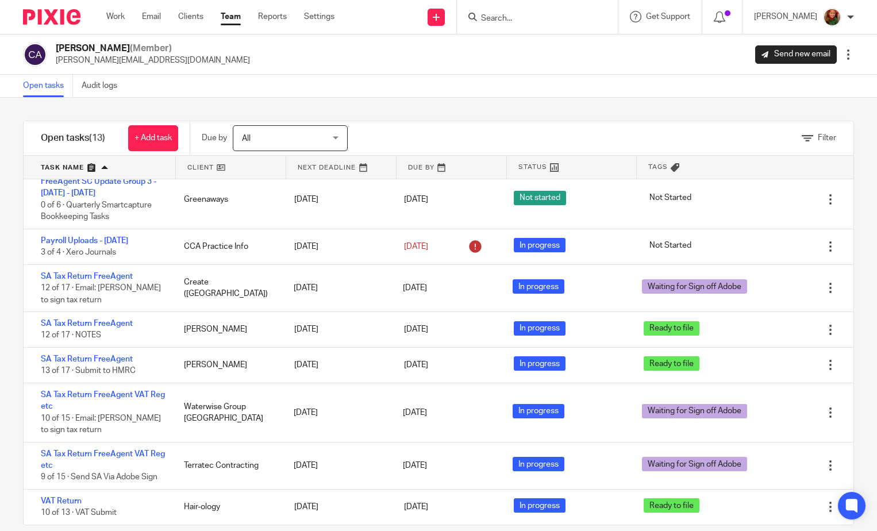
scroll to position [17, 0]
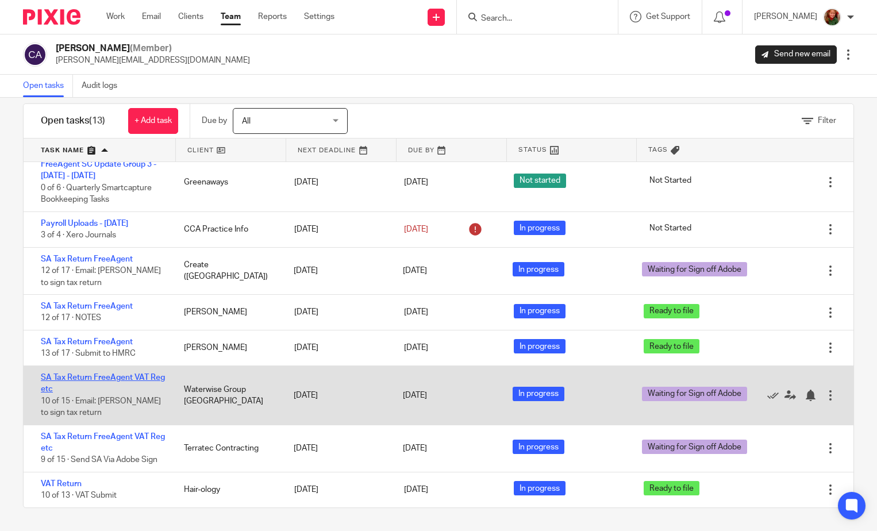
click at [75, 375] on link "SA Tax Return FreeAgent VAT Reg etc" at bounding box center [103, 384] width 124 height 20
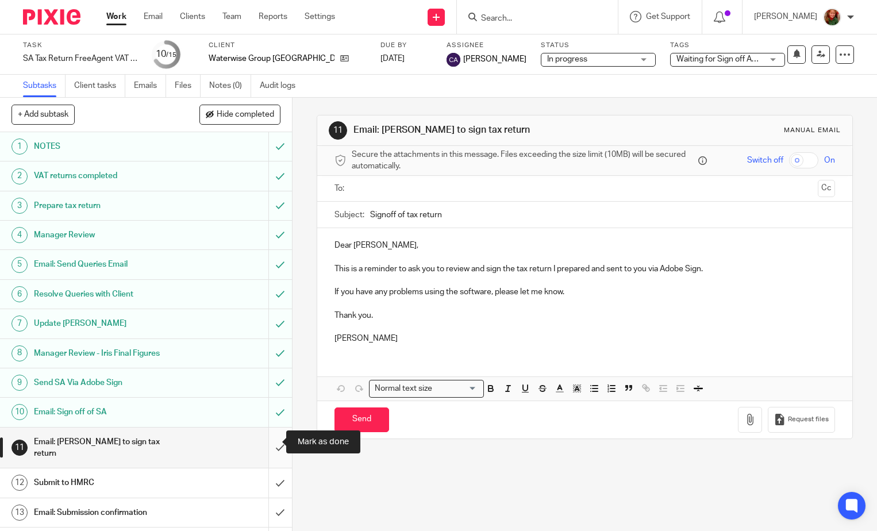
click at [274, 442] on input "submit" at bounding box center [146, 448] width 292 height 41
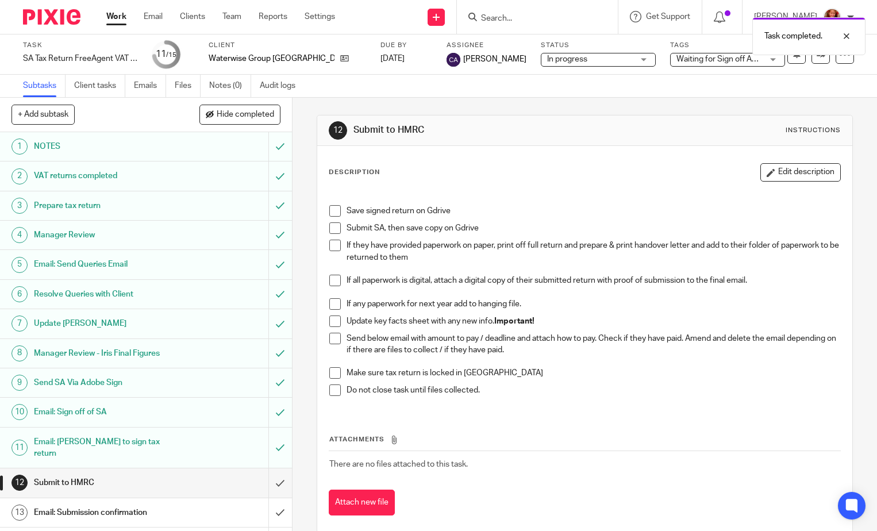
click at [329, 212] on span at bounding box center [334, 210] width 11 height 11
click at [678, 57] on div "Task completed. Subtask instruction updated." at bounding box center [651, 54] width 427 height 87
click at [684, 59] on div "Task completed. Subtask instruction updated." at bounding box center [651, 54] width 427 height 87
click at [718, 59] on div "Waiting for Sign off Adobe" at bounding box center [727, 60] width 115 height 14
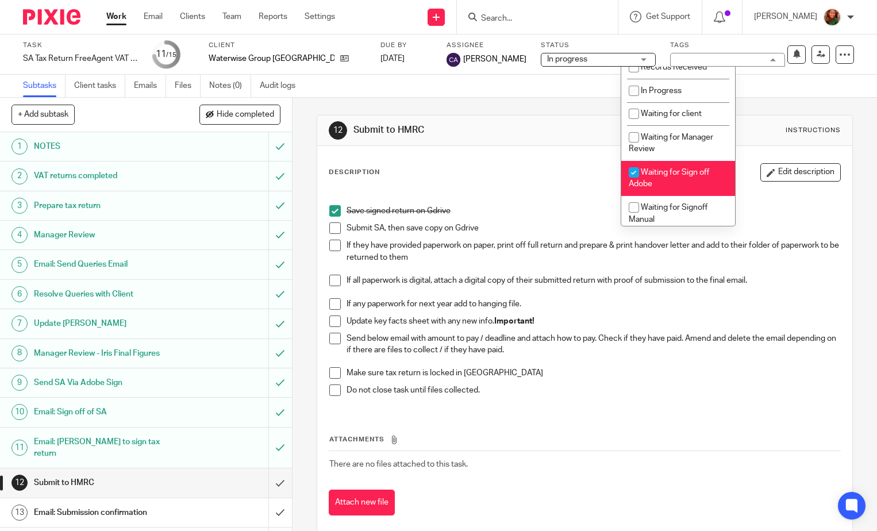
click at [668, 171] on span "Waiting for Sign off Adobe" at bounding box center [669, 178] width 80 height 20
checkbox input "false"
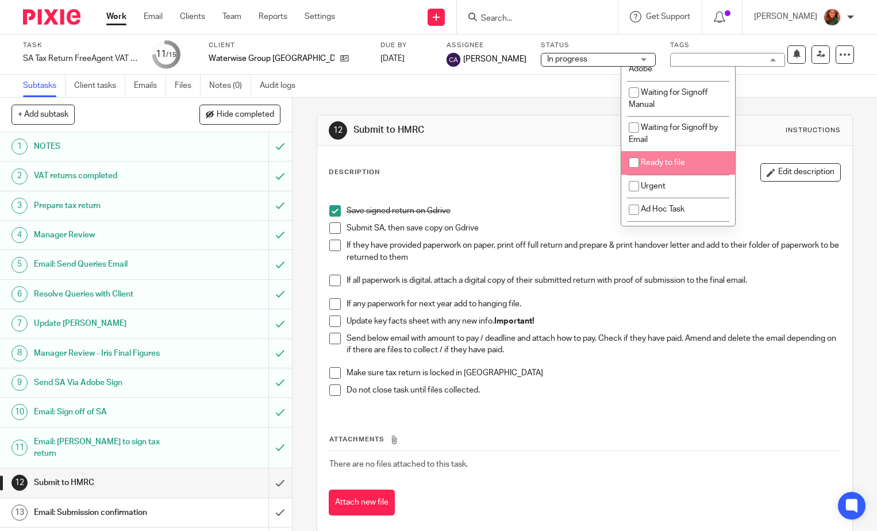
click at [669, 163] on span "Ready to file" at bounding box center [663, 163] width 44 height 8
checkbox input "true"
click at [577, 143] on div "12 Submit to HMRC Instructions" at bounding box center [584, 131] width 535 height 30
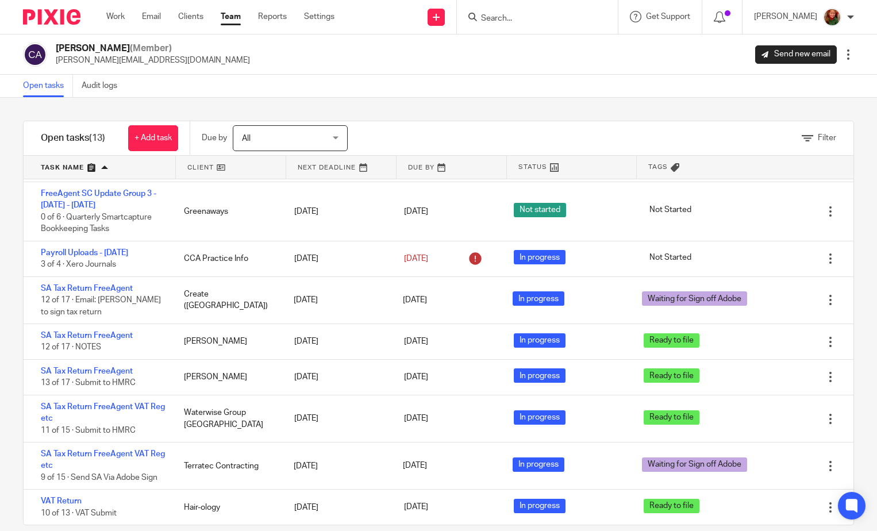
scroll to position [17, 0]
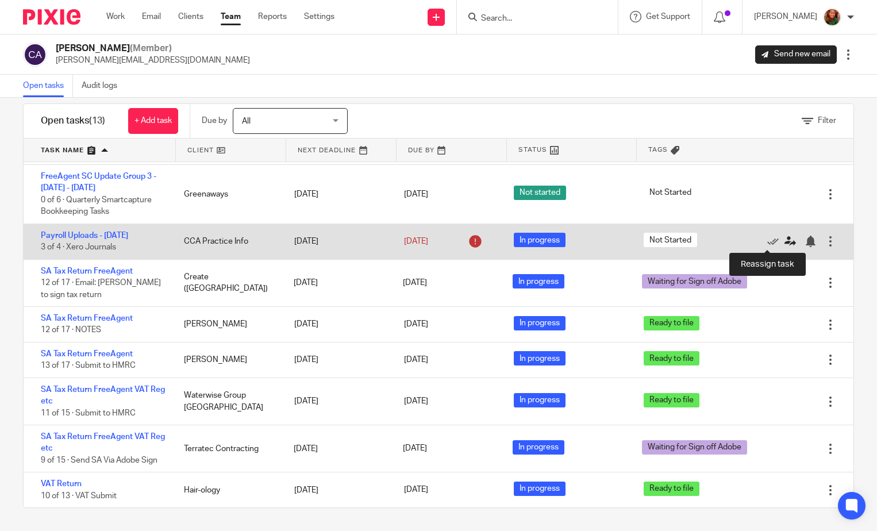
click at [784, 240] on icon at bounding box center [789, 241] width 11 height 11
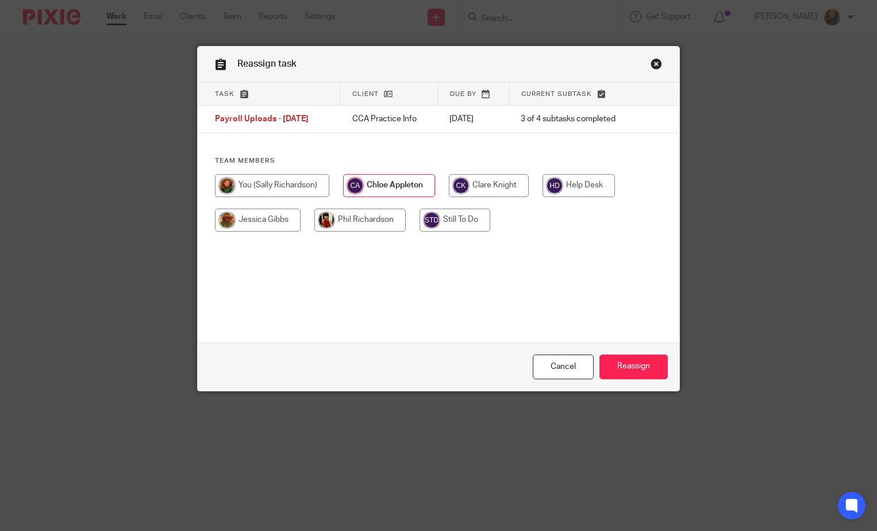
click at [287, 184] on input "radio" at bounding box center [272, 185] width 114 height 23
radio input "true"
click at [657, 366] on input "Reassign" at bounding box center [633, 367] width 68 height 25
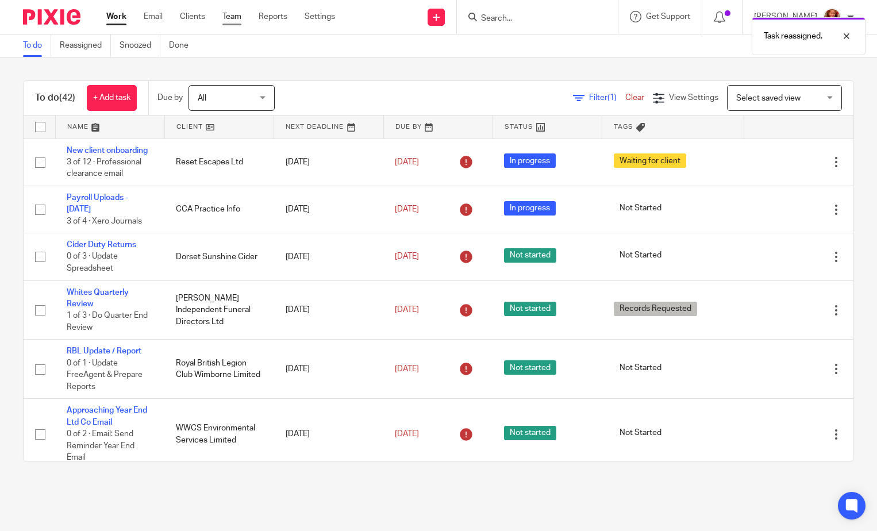
click at [230, 17] on link "Team" at bounding box center [231, 16] width 19 height 11
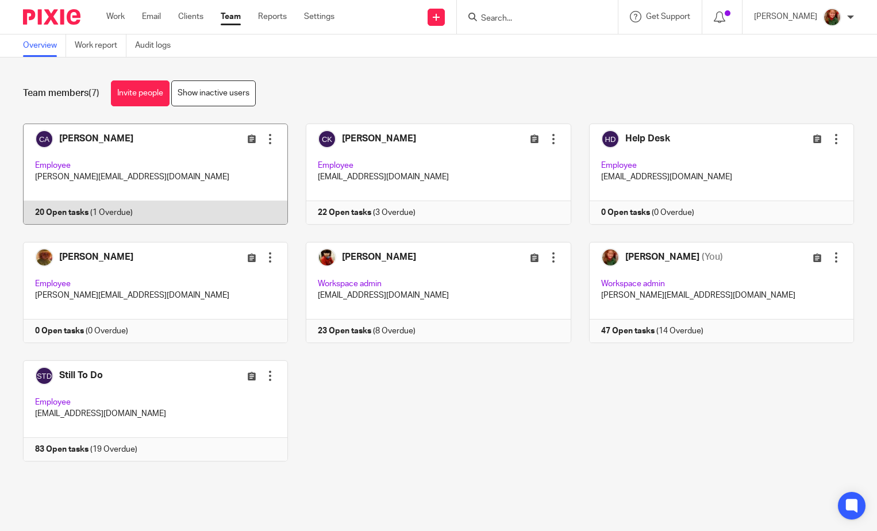
click at [98, 153] on link at bounding box center [146, 174] width 283 height 101
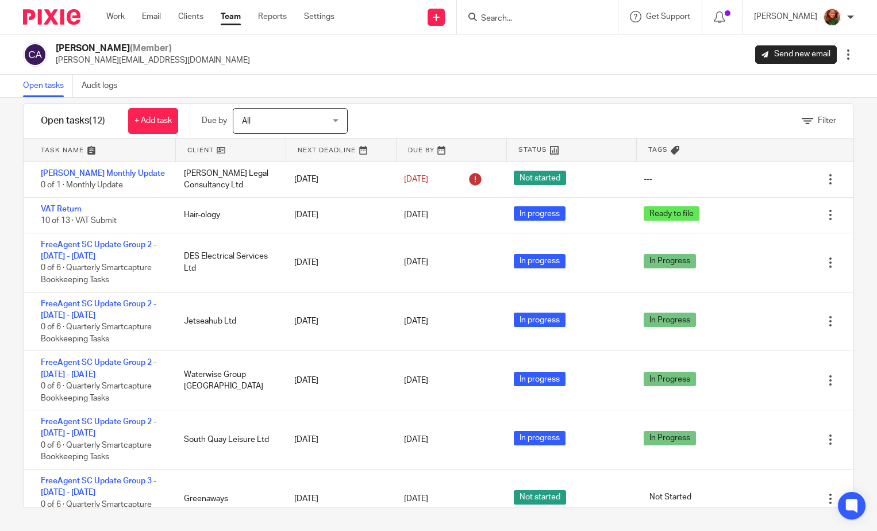
click at [232, 18] on link "Team" at bounding box center [231, 16] width 20 height 11
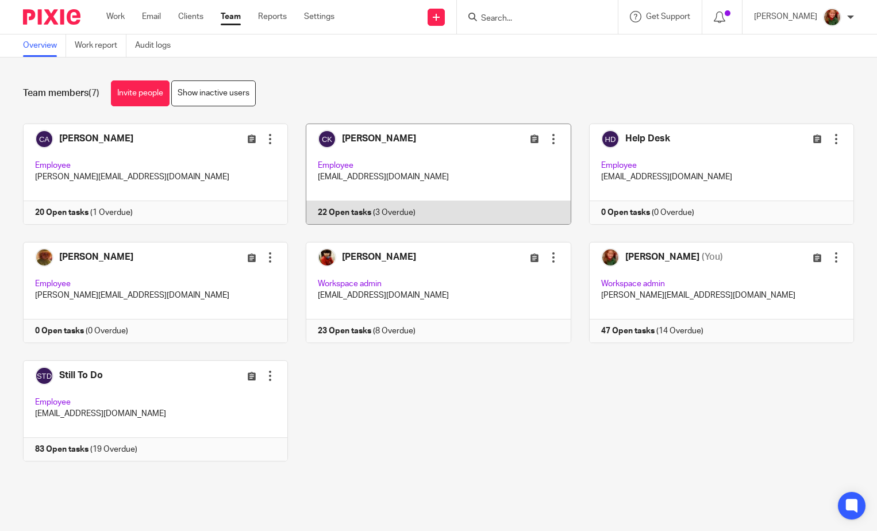
click at [449, 148] on link at bounding box center [429, 174] width 283 height 101
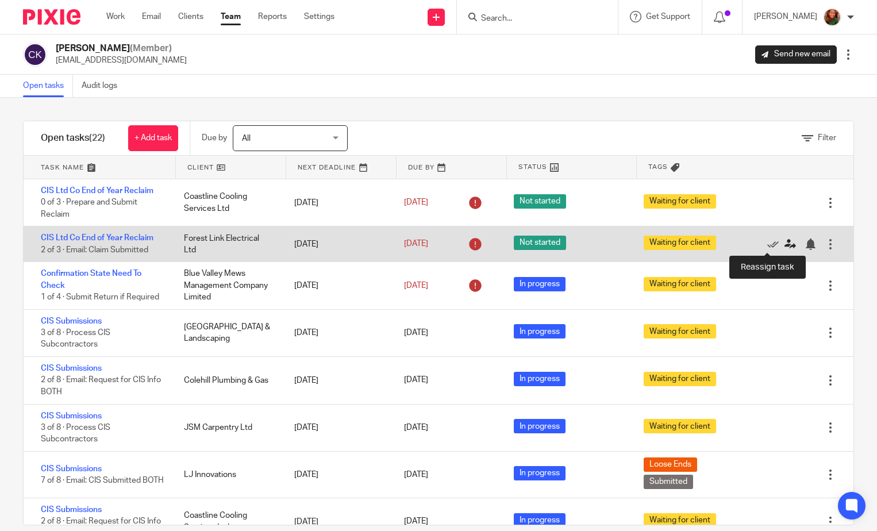
click at [784, 244] on icon at bounding box center [789, 243] width 11 height 11
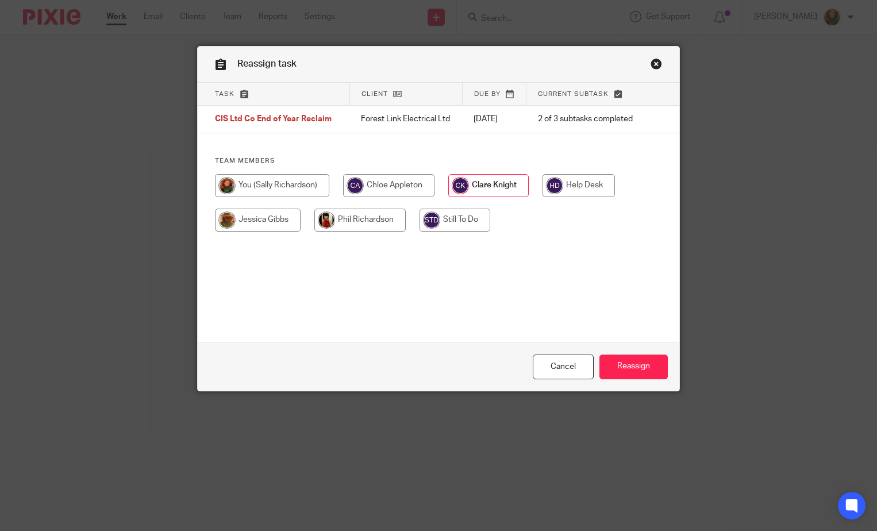
click at [267, 180] on input "radio" at bounding box center [272, 185] width 114 height 23
radio input "true"
click at [628, 368] on input "Reassign" at bounding box center [633, 367] width 68 height 25
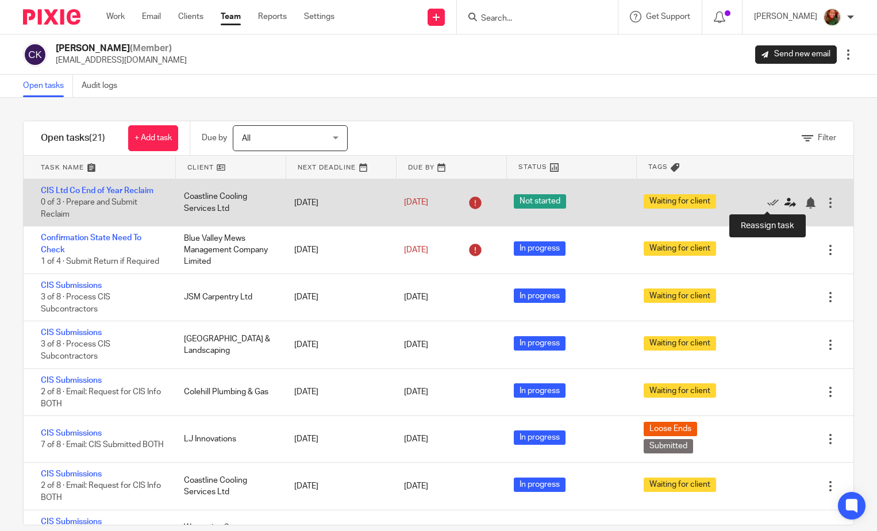
click at [784, 203] on icon at bounding box center [789, 202] width 11 height 11
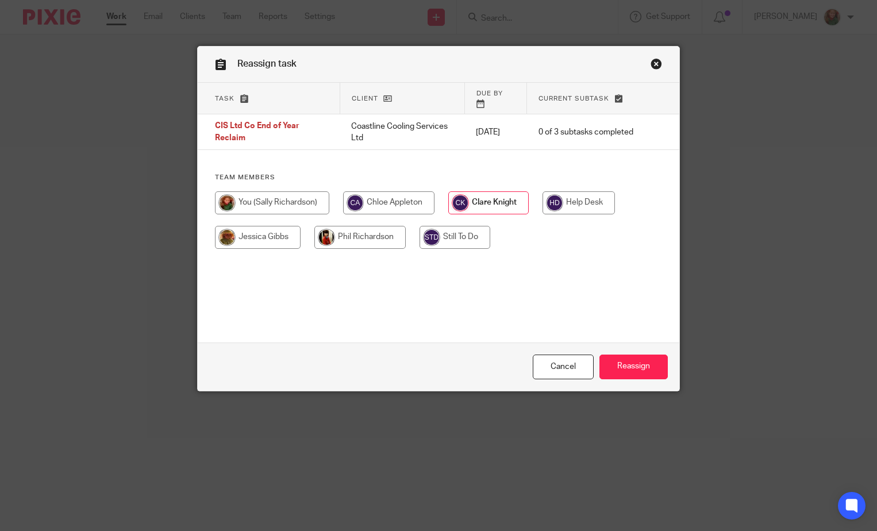
click at [290, 191] on input "radio" at bounding box center [272, 202] width 114 height 23
radio input "true"
click at [622, 368] on input "Reassign" at bounding box center [633, 367] width 68 height 25
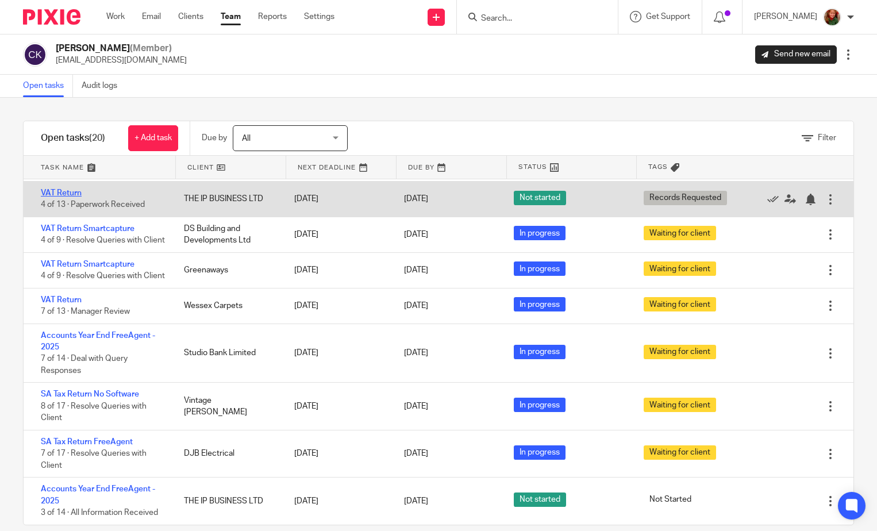
scroll to position [590, 0]
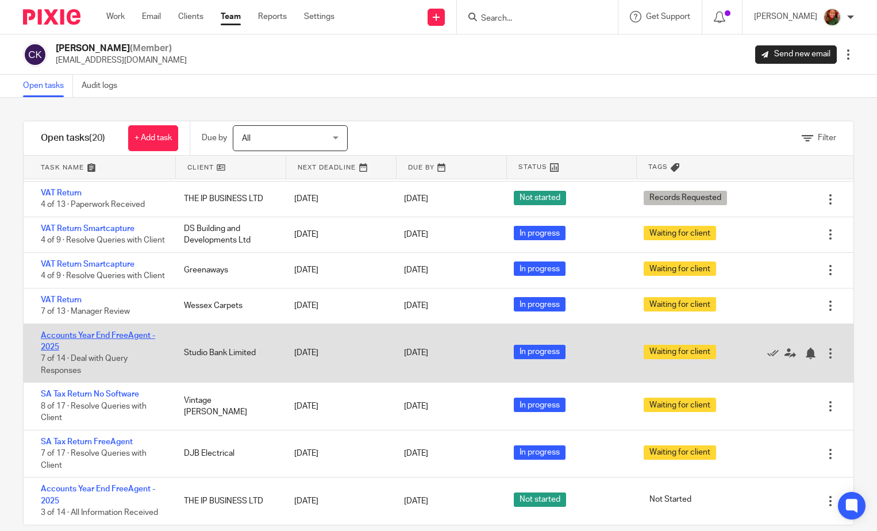
click at [107, 333] on link "Accounts Year End FreeAgent - 2025" at bounding box center [98, 342] width 114 height 20
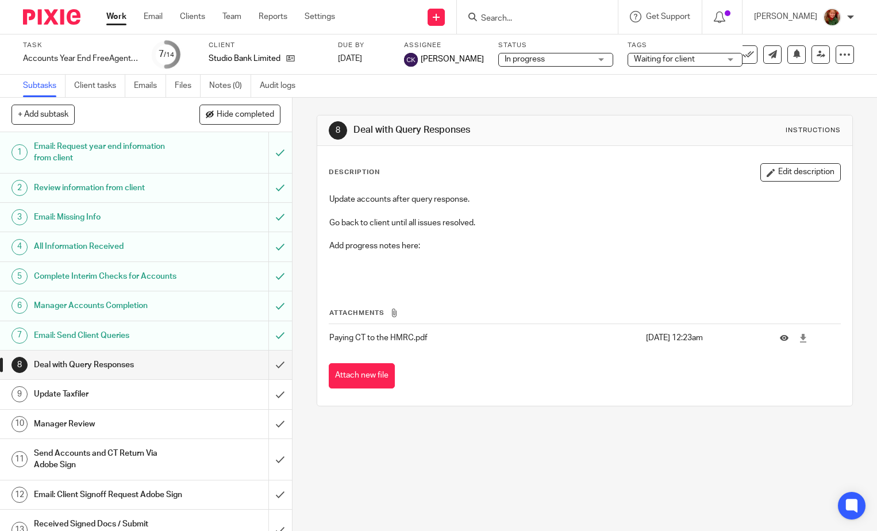
click at [664, 53] on span "Waiting for client" at bounding box center [677, 59] width 86 height 12
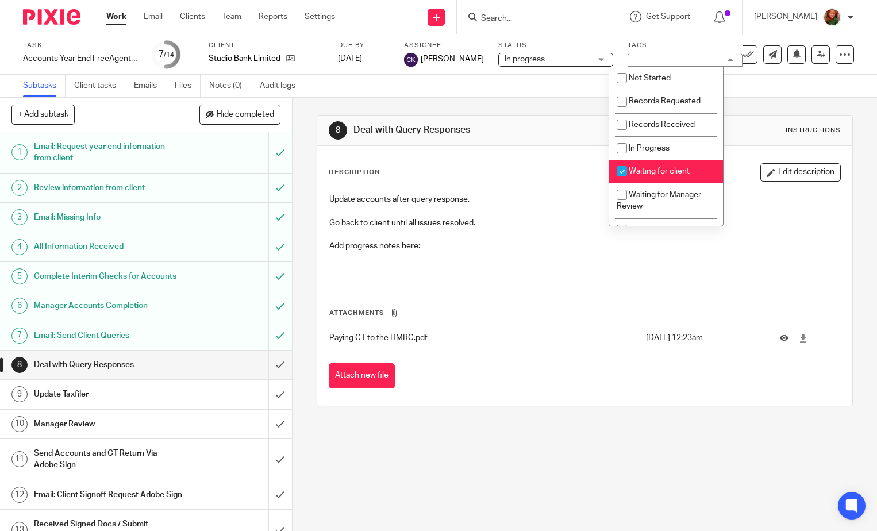
click at [660, 171] on span "Waiting for client" at bounding box center [659, 171] width 61 height 8
checkbox input "false"
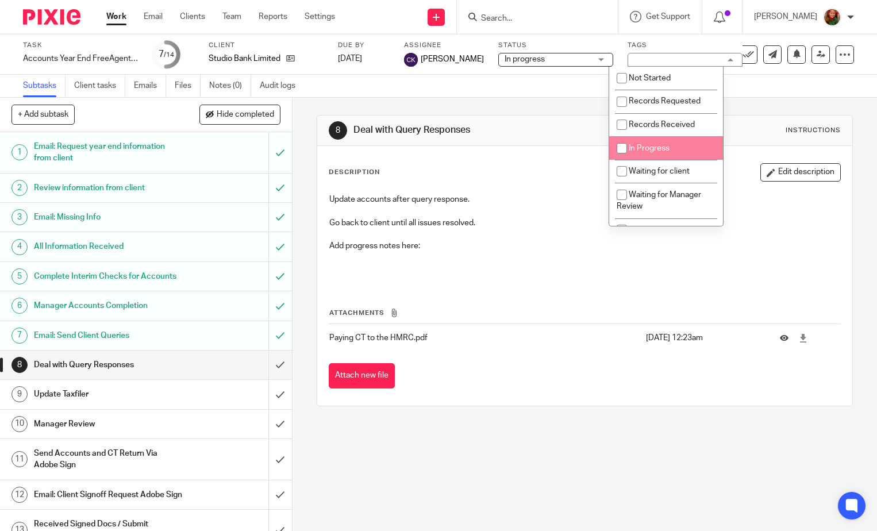
click at [665, 151] on span "In Progress" at bounding box center [649, 148] width 41 height 8
checkbox input "true"
click at [544, 127] on h1 "Deal with Query Responses" at bounding box center [481, 130] width 256 height 12
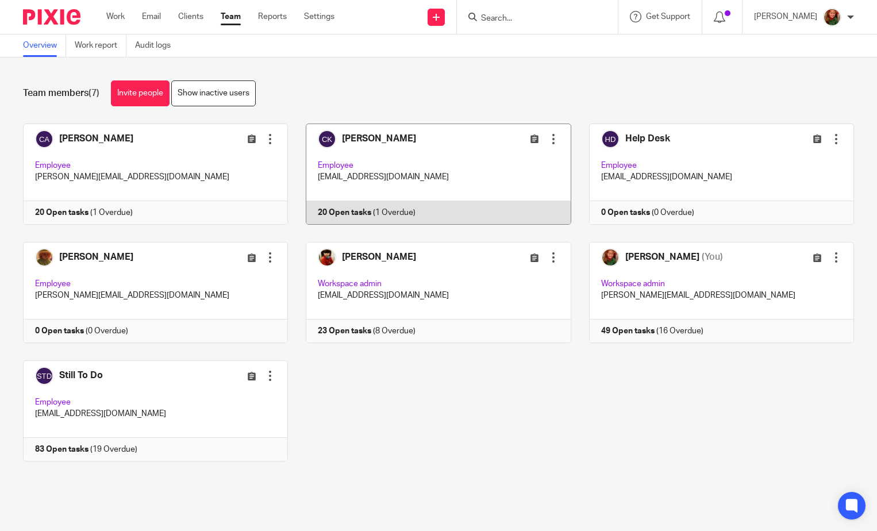
click at [417, 155] on link at bounding box center [429, 174] width 283 height 101
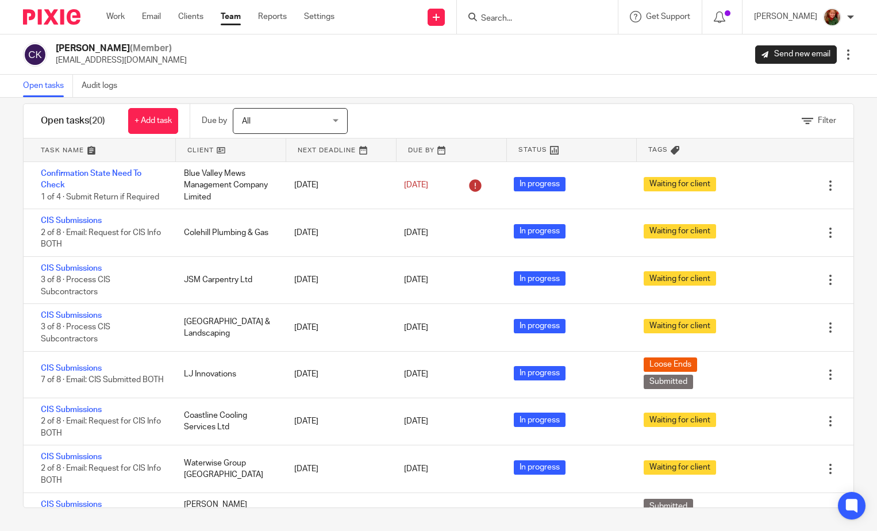
click at [233, 17] on link "Team" at bounding box center [231, 16] width 20 height 11
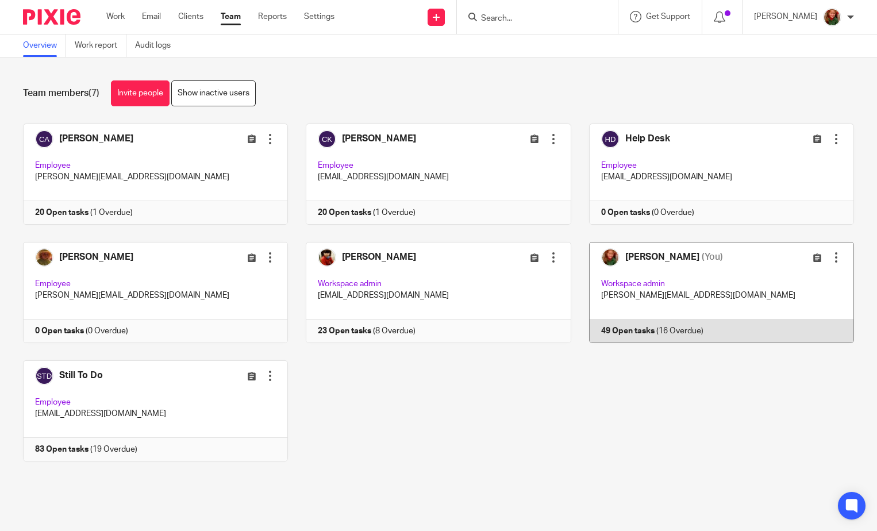
click at [735, 272] on link at bounding box center [712, 292] width 283 height 101
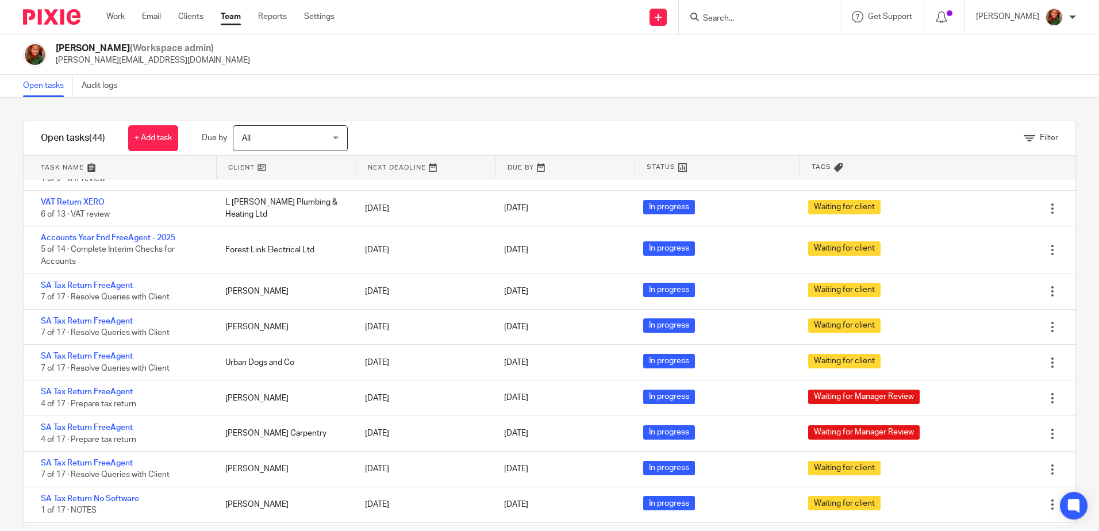
scroll to position [805, 0]
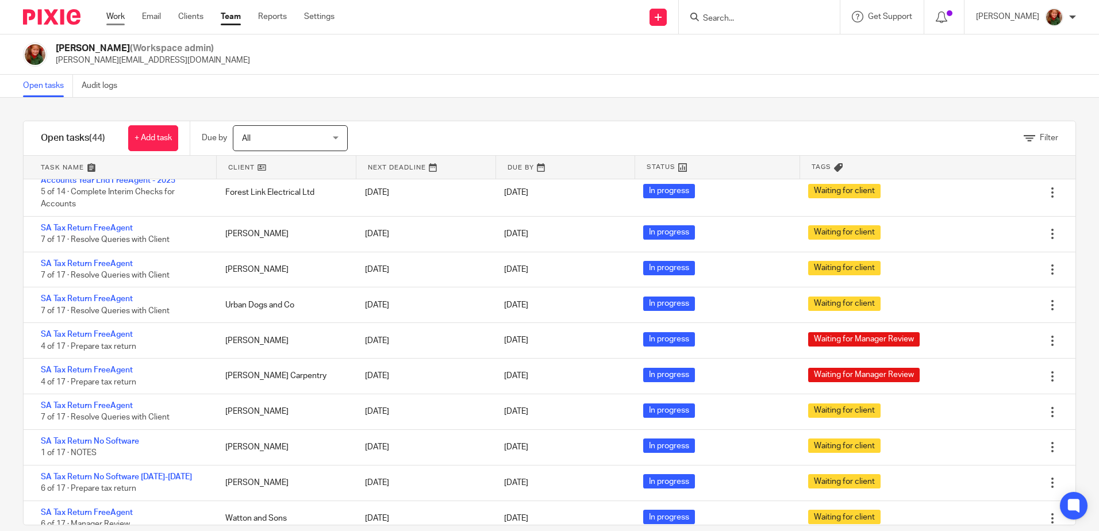
click at [121, 16] on link "Work" at bounding box center [115, 16] width 18 height 11
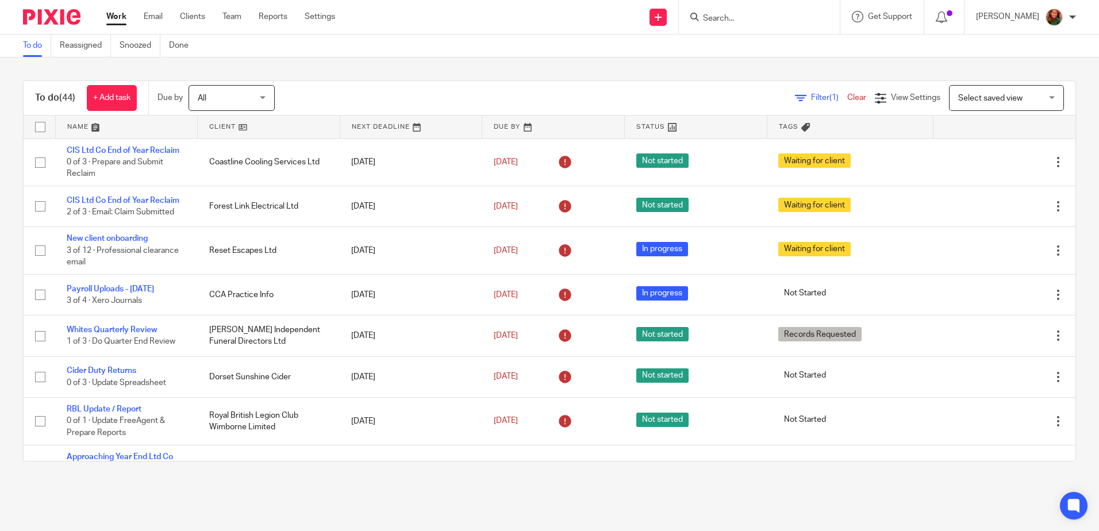
click at [997, 105] on span "Select saved view" at bounding box center [1000, 98] width 84 height 24
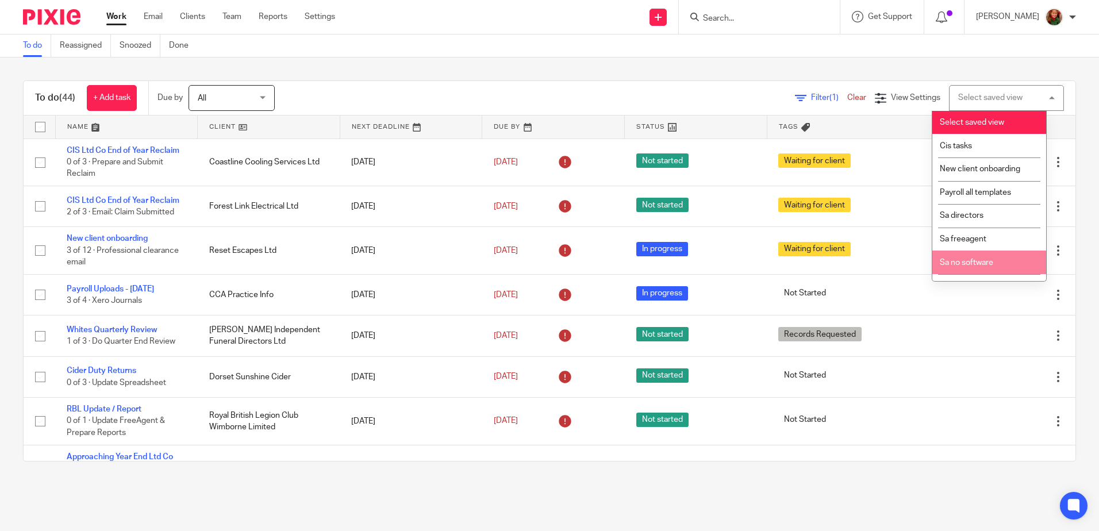
scroll to position [40, 0]
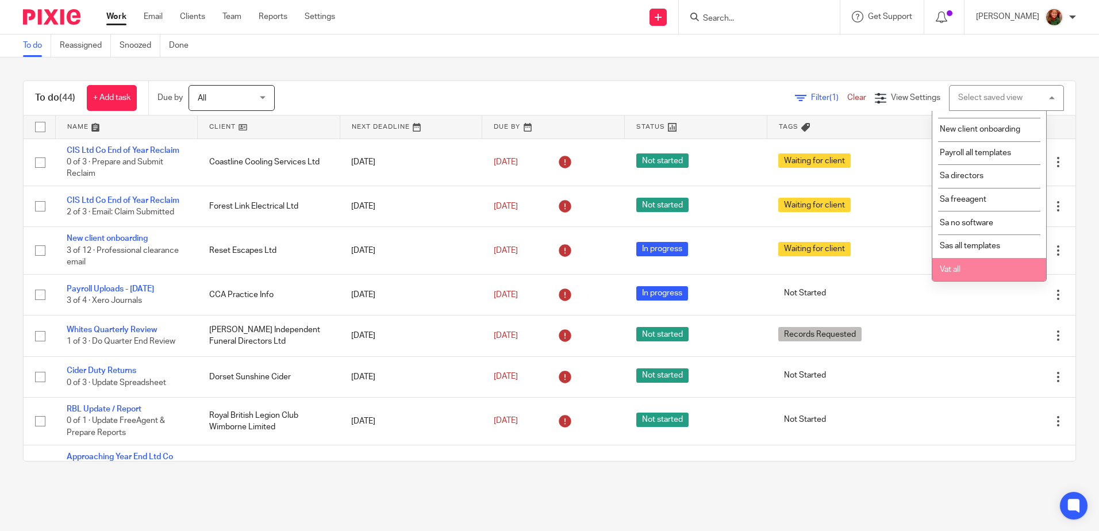
click at [957, 270] on span "Vat all" at bounding box center [950, 270] width 21 height 8
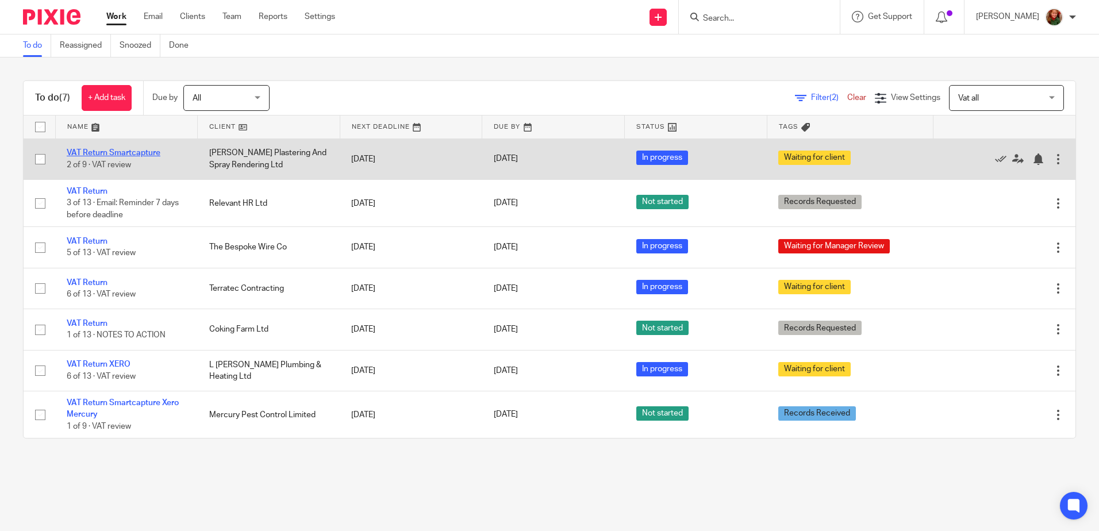
click at [90, 153] on link "VAT Return Smartcapture" at bounding box center [114, 153] width 94 height 8
